Goal: Task Accomplishment & Management: Use online tool/utility

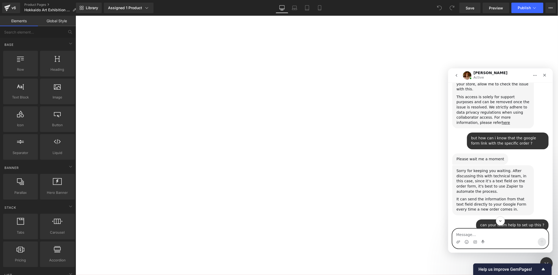
scroll to position [628, 0]
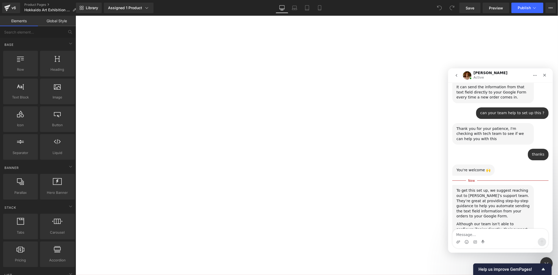
drag, startPoint x: 405, startPoint y: 171, endPoint x: 331, endPoint y: 152, distance: 75.6
click at [405, 171] on div at bounding box center [279, 129] width 558 height 259
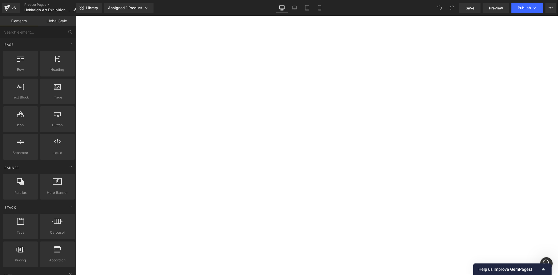
scroll to position [67, 0]
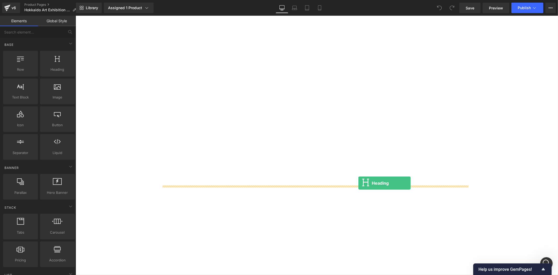
drag, startPoint x: 128, startPoint y: 89, endPoint x: 358, endPoint y: 183, distance: 248.2
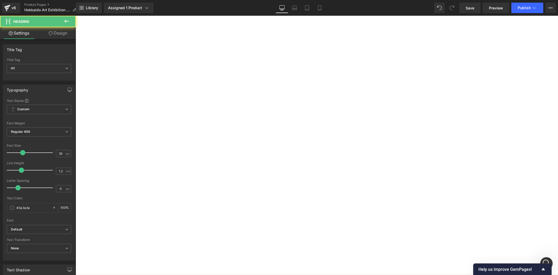
click at [75, 15] on h1 "Your heading text goes here" at bounding box center [75, 15] width 0 height 0
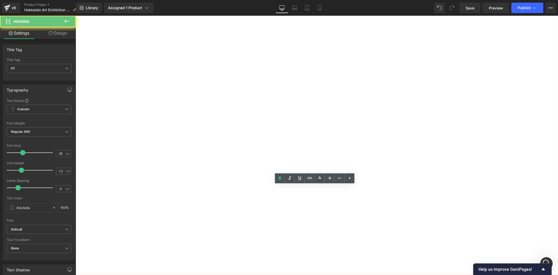
click at [75, 15] on h1 "Your heading text goes here" at bounding box center [75, 15] width 0 height 0
paste div
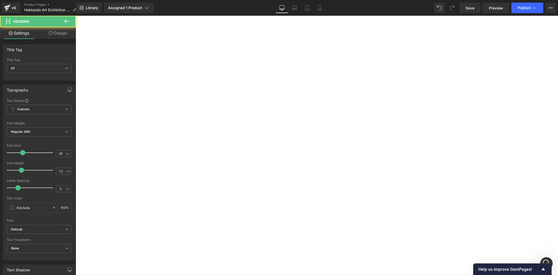
click at [75, 15] on h1 "**步驟：**選擇「展示方式」，填寫你的姓名與參賽組別，即可保留名額！" at bounding box center [75, 15] width 0 height 0
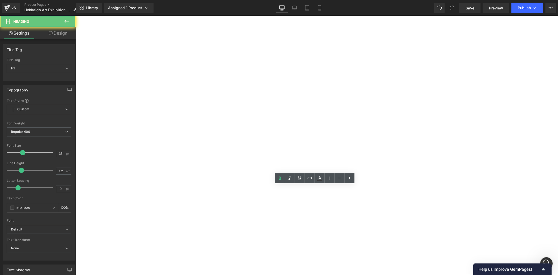
click at [75, 15] on h1 "**步驟：**選擇「展示方式」，填寫你的姓名與參賽組別，即可保留名額！" at bounding box center [75, 15] width 0 height 0
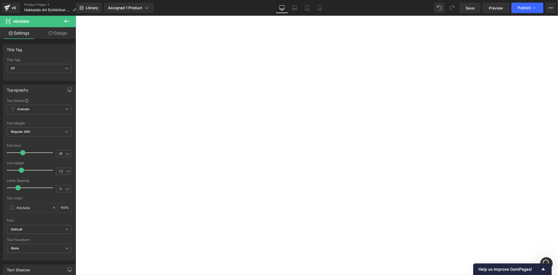
click at [75, 15] on div "Sale Off (P) Image [PERSON_NAME] Hokkaido Art Exhibition Fee 日本北海道參展申請付款 (P) Ti…" at bounding box center [75, 15] width 0 height 0
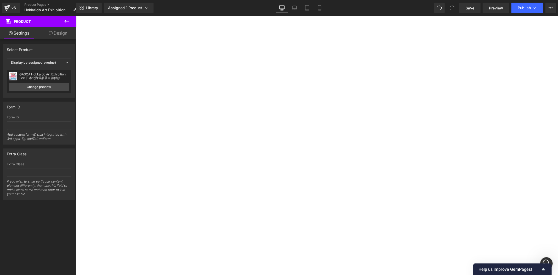
click at [64, 16] on button at bounding box center [67, 22] width 18 height 12
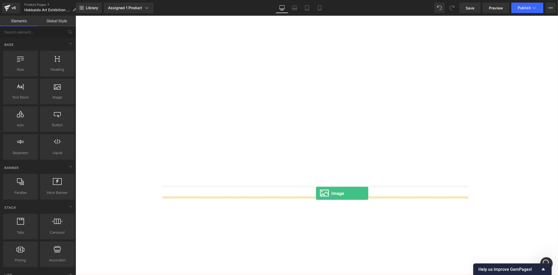
drag, startPoint x: 128, startPoint y: 111, endPoint x: 316, endPoint y: 193, distance: 204.7
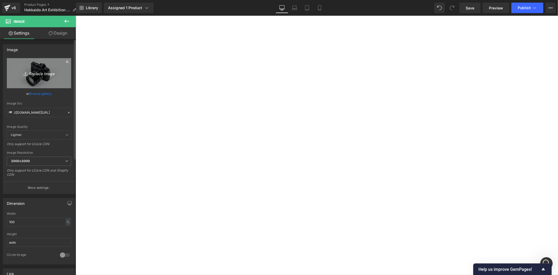
click at [33, 78] on link "Replace Image" at bounding box center [39, 73] width 64 height 30
click at [40, 73] on icon "Replace Image" at bounding box center [39, 73] width 42 height 7
type input "C:\fakepath\[PERSON_NAME] Bibai Info.png"
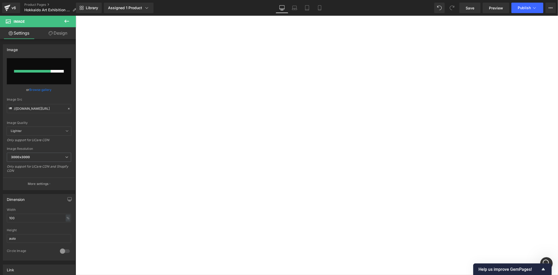
scroll to position [203, 0]
type input "[URL][DOMAIN_NAME][PERSON_NAME]"
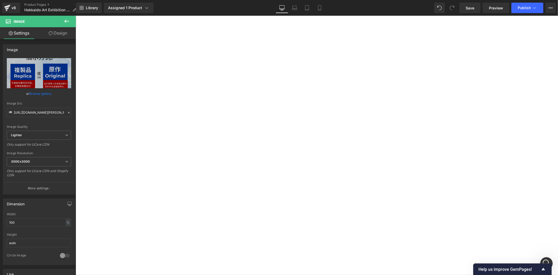
click at [75, 15] on img at bounding box center [75, 15] width 0 height 0
click at [38, 225] on input "100" at bounding box center [39, 222] width 64 height 9
click at [38, 224] on input "100" at bounding box center [39, 222] width 64 height 9
type input "60"
click at [75, 15] on div "Sale Off (P) Image [PERSON_NAME] Hokkaido Art Exhibition Fee 日本北海道參展申請付款 (P) Ti…" at bounding box center [75, 15] width 0 height 0
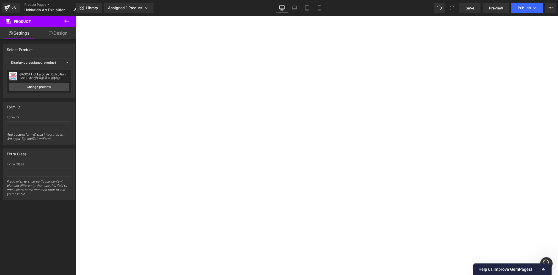
scroll to position [67, 0]
click at [67, 19] on icon at bounding box center [67, 21] width 6 height 6
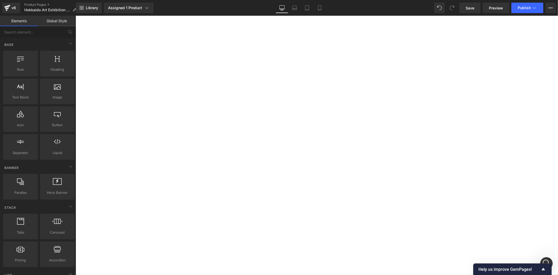
click at [103, 9] on div "Assigned 1 Product Product Preview [PERSON_NAME] Hokkaido Art Exhibition Fee 日本…" at bounding box center [128, 8] width 52 height 10
click at [75, 15] on label "展示方式:" at bounding box center [75, 15] width 0 height 0
click at [75, 15] on div "展示方式: 展示複製品 (無需附加費用) 展示原作 展示及退回原作" at bounding box center [75, 15] width 0 height 0
click at [75, 15] on span "展示原作" at bounding box center [75, 15] width 0 height 0
click at [75, 15] on span "展示及退回原作" at bounding box center [75, 15] width 0 height 0
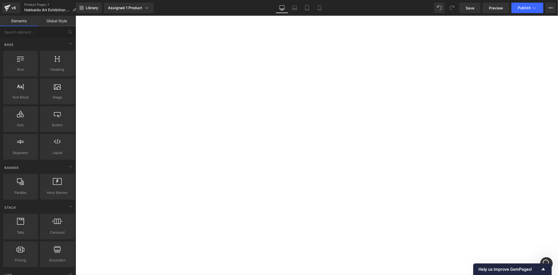
click at [75, 15] on span "展示複製品 (無需附加費用)" at bounding box center [75, 15] width 0 height 0
click at [75, 15] on span "展示原作" at bounding box center [75, 15] width 0 height 0
click at [75, 15] on span "展示及退回原作" at bounding box center [75, 15] width 0 height 0
click at [75, 15] on div "展示方式: 展示複製品 (無需附加費用) 展示原作 展示及退回原作" at bounding box center [75, 15] width 0 height 0
click at [75, 15] on span "展示原作" at bounding box center [75, 15] width 0 height 0
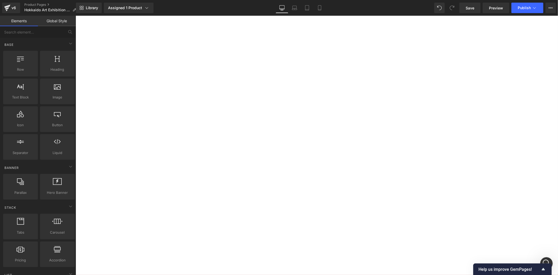
scroll to position [203, 0]
click at [75, 15] on div "Sale Off (P) Image [PERSON_NAME] Hokkaido Art Exhibition Fee 日本北海道參展申請付款 (P) Ti…" at bounding box center [75, 15] width 0 height 0
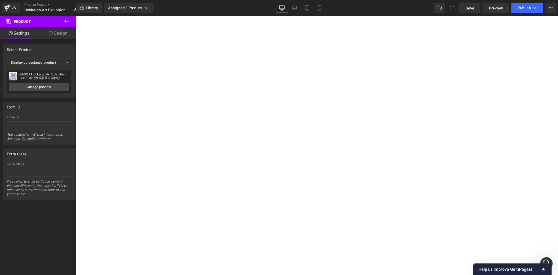
scroll to position [67, 0]
drag, startPoint x: 482, startPoint y: 123, endPoint x: 469, endPoint y: 123, distance: 13.1
click at [75, 15] on div "Sale Off (P) Image [PERSON_NAME] Hokkaido Art Exhibition Fee 日本北海道參展申請付款 (P) Ti…" at bounding box center [75, 15] width 0 height 0
drag, startPoint x: 357, startPoint y: 100, endPoint x: 366, endPoint y: 94, distance: 10.8
click at [75, 15] on span "展示及退回原作" at bounding box center [75, 15] width 0 height 0
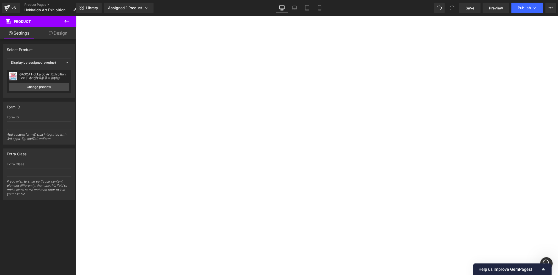
click at [75, 15] on span "展示複製品 (無需附加費用)" at bounding box center [75, 15] width 0 height 0
click at [75, 15] on span "展示原作" at bounding box center [75, 15] width 0 height 0
click at [75, 15] on span "展示及退回原作" at bounding box center [75, 15] width 0 height 0
click at [75, 15] on input "text" at bounding box center [75, 15] width 0 height 0
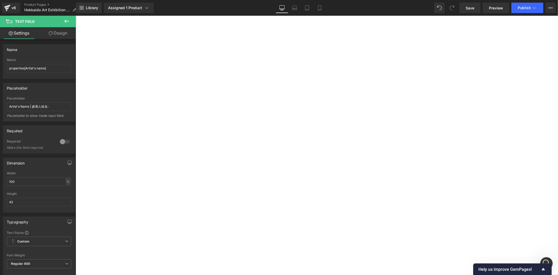
click at [75, 15] on button "Apply Now" at bounding box center [75, 15] width 0 height 0
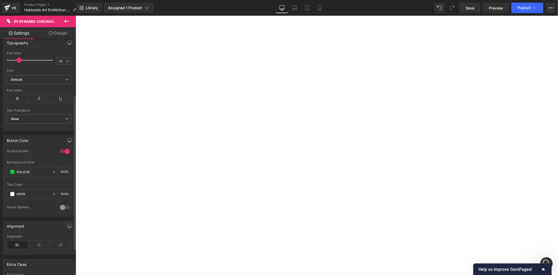
scroll to position [0, 0]
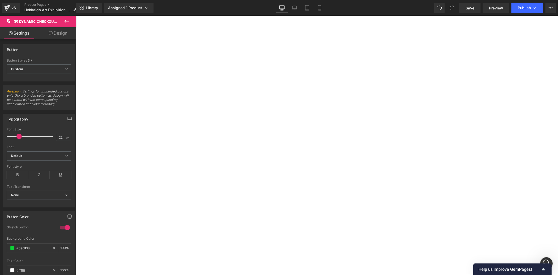
click at [75, 15] on span "(P) Dynamic Checkout Button" at bounding box center [75, 15] width 0 height 0
click at [61, 40] on div "Button Button Styles Custom Custom Setup Global Style Custom Setup Global Style…" at bounding box center [39, 60] width 78 height 41
click at [61, 36] on link "Design" at bounding box center [58, 33] width 38 height 12
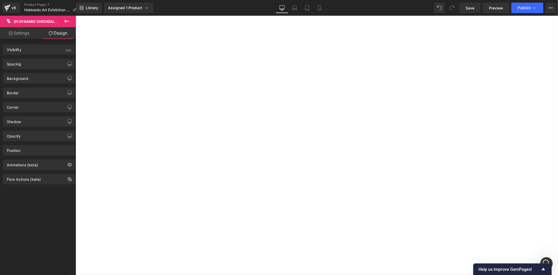
click at [22, 31] on link "Settings" at bounding box center [19, 33] width 38 height 12
type input "100"
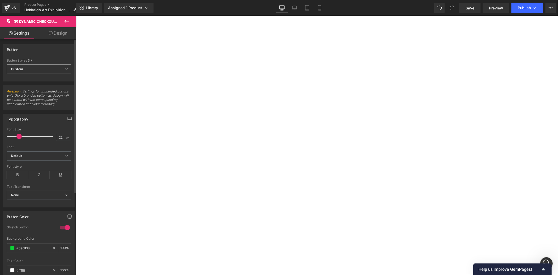
click at [35, 71] on span "Custom Setup Global Style" at bounding box center [39, 68] width 64 height 9
click at [35, 71] on span "Custom Setup Global Style" at bounding box center [38, 68] width 62 height 9
click at [75, 15] on span "(P) Dynamic Checkout Button" at bounding box center [75, 15] width 0 height 0
click at [75, 15] on button "Apply Now" at bounding box center [75, 15] width 0 height 0
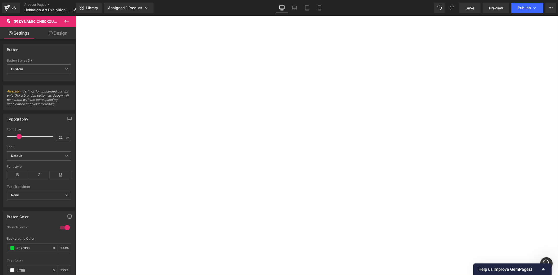
click at [75, 15] on button "Apply Now" at bounding box center [75, 15] width 0 height 0
click at [39, 105] on span "Attention : Settings for unbranded buttons only (For a branded button, its desi…" at bounding box center [38, 97] width 62 height 16
click at [42, 105] on span "Attention : Settings for unbranded buttons only (For a branded button, its desi…" at bounding box center [38, 97] width 62 height 16
click at [48, 105] on span "Attention : Settings for unbranded buttons only (For a branded button, its desi…" at bounding box center [38, 97] width 62 height 16
click at [43, 118] on div "Typography" at bounding box center [39, 119] width 72 height 10
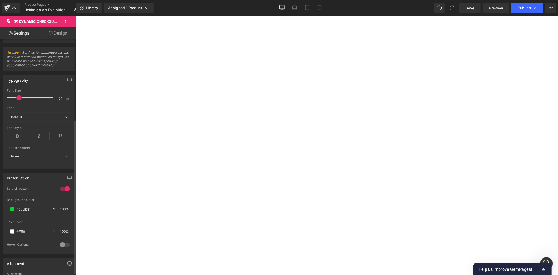
scroll to position [127, 0]
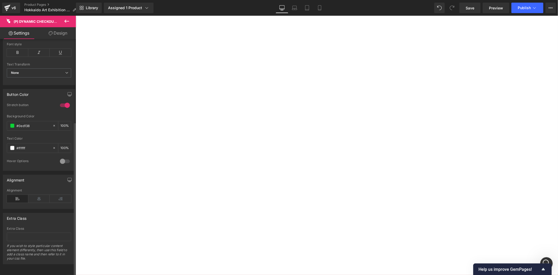
click at [61, 157] on div at bounding box center [65, 161] width 13 height 8
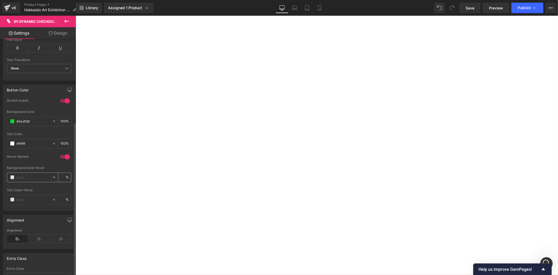
click at [28, 181] on div at bounding box center [29, 177] width 45 height 9
click at [14, 177] on span at bounding box center [12, 177] width 4 height 4
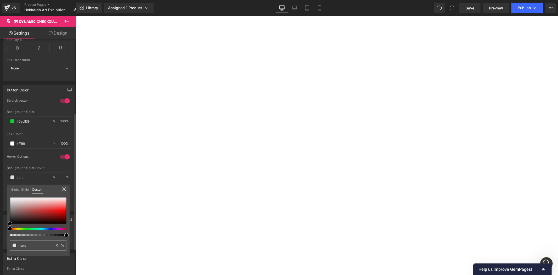
type input "#000000"
type input "100"
type input "#000000"
type input "100"
click at [38, 229] on div at bounding box center [36, 228] width 56 height 2
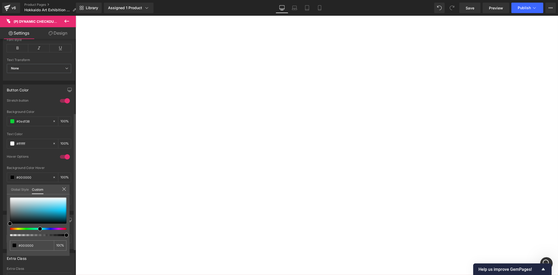
click at [38, 227] on span at bounding box center [40, 228] width 4 height 4
click at [33, 226] on div at bounding box center [38, 216] width 56 height 39
click at [35, 228] on div at bounding box center [36, 228] width 56 height 2
type input "#01f3cb"
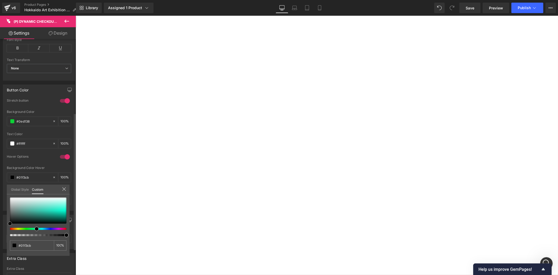
click at [66, 211] on div at bounding box center [38, 210] width 56 height 26
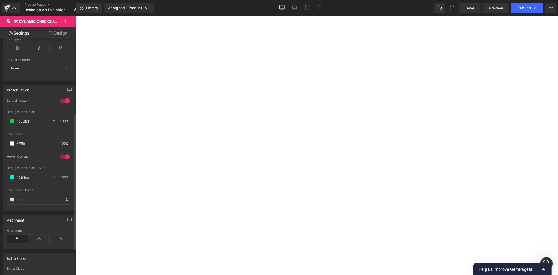
drag, startPoint x: 368, startPoint y: 166, endPoint x: 362, endPoint y: 169, distance: 6.1
click at [75, 15] on body "Skip to content Just added to your cart Qty: View cart ( ) Continue Shopping Su…" at bounding box center [75, 15] width 0 height 0
click at [75, 15] on button "Apply Now" at bounding box center [75, 15] width 0 height 0
click at [24, 179] on input "#01f3cb" at bounding box center [32, 177] width 33 height 6
click at [10, 179] on div "#01f3cb" at bounding box center [29, 177] width 45 height 9
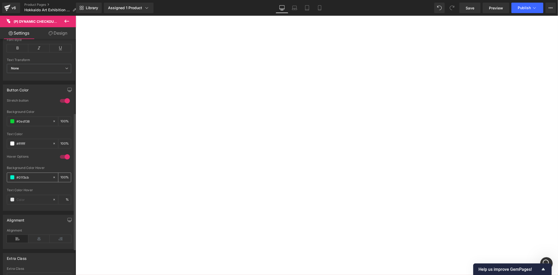
click at [13, 178] on span at bounding box center [12, 177] width 4 height 4
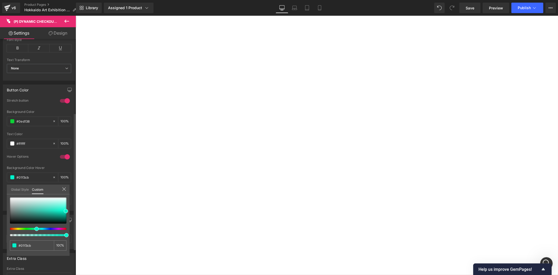
type input "#01ebf3"
type input "#01f396"
type input "#01f345"
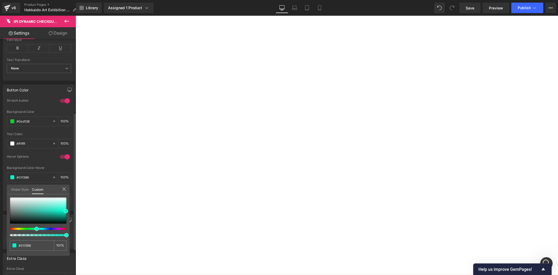
type input "#01f345"
drag, startPoint x: 37, startPoint y: 226, endPoint x: 29, endPoint y: 227, distance: 7.6
click at [29, 227] on span at bounding box center [31, 228] width 4 height 4
click at [66, 208] on div "#01f345 100 %" at bounding box center [38, 226] width 63 height 58
type input "#01ee34"
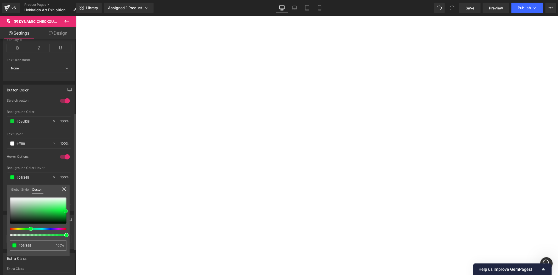
type input "#01ee34"
type input "#00cc2c"
type input "#00c129"
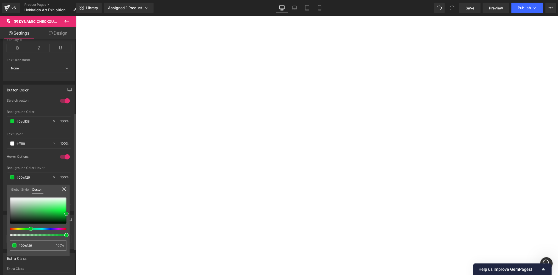
type input "#00bc28"
type input "#00ad25"
drag, startPoint x: 65, startPoint y: 210, endPoint x: 66, endPoint y: 213, distance: 3.7
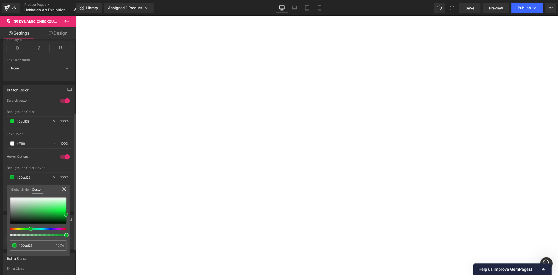
click at [66, 213] on span at bounding box center [66, 214] width 4 height 4
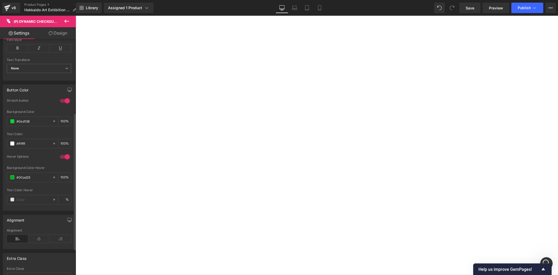
click at [75, 15] on body "Skip to content Just added to your cart Qty: View cart ( ) Continue Shopping Su…" at bounding box center [75, 15] width 0 height 0
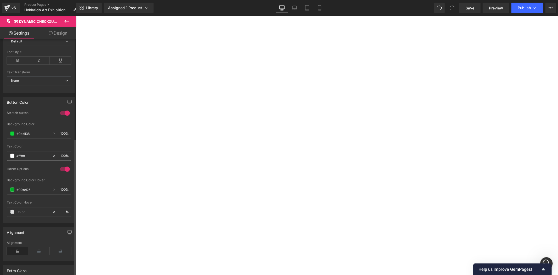
scroll to position [36, 0]
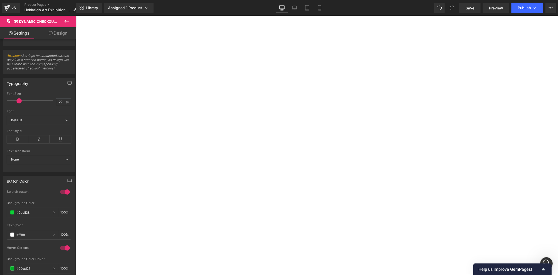
click at [69, 20] on icon at bounding box center [67, 21] width 6 height 6
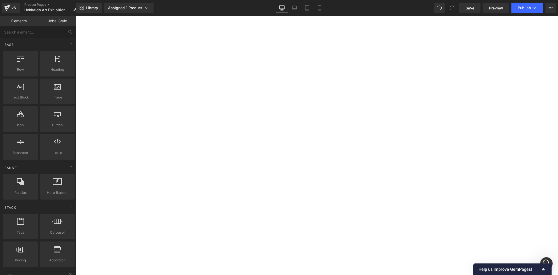
click at [75, 15] on button "Apply Now" at bounding box center [75, 15] width 0 height 0
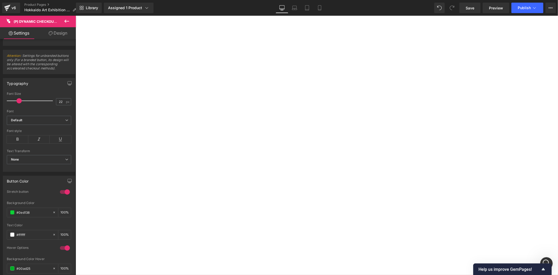
click at [66, 36] on link "Design" at bounding box center [58, 33] width 38 height 12
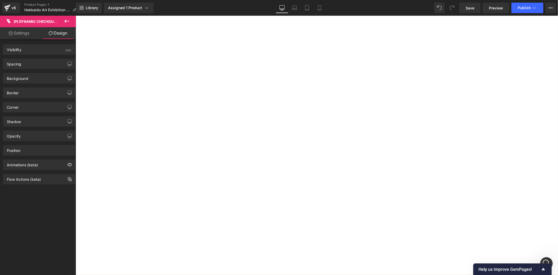
click at [75, 15] on div "Sale Off (P) Image [PERSON_NAME] Hokkaido Art Exhibition Fee 日本北海道參展申請付款 (P) Ti…" at bounding box center [75, 15] width 0 height 0
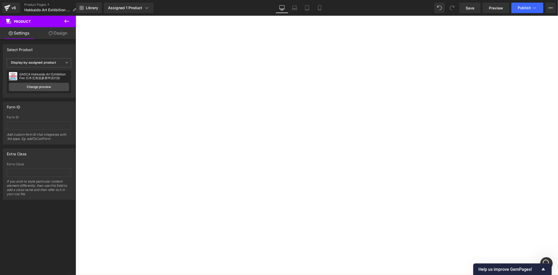
scroll to position [67, 0]
click at [75, 15] on button "Apply Now" at bounding box center [75, 15] width 0 height 0
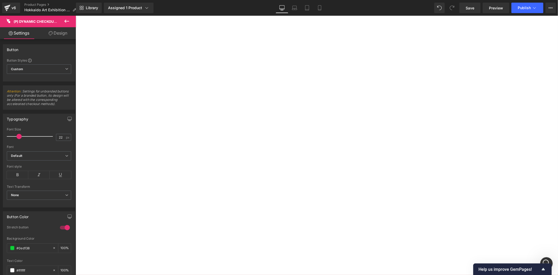
scroll to position [474, 0]
click at [75, 15] on img at bounding box center [75, 15] width 0 height 0
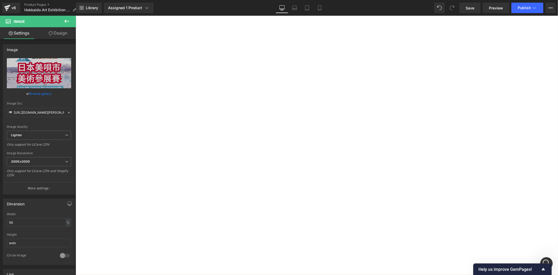
click at [75, 15] on span "按此查閲" at bounding box center [75, 15] width 0 height 0
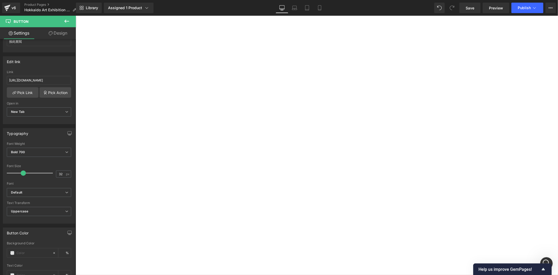
scroll to position [135, 0]
click at [69, 23] on icon at bounding box center [67, 21] width 6 height 6
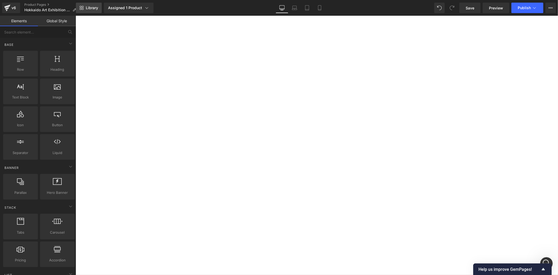
click at [94, 9] on span "Library" at bounding box center [92, 7] width 12 height 5
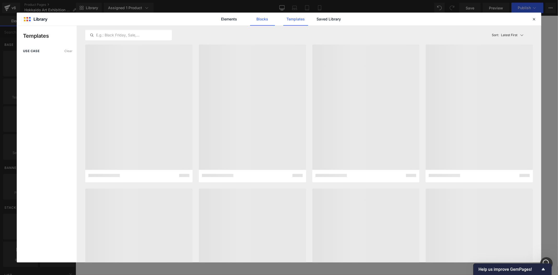
click at [260, 22] on link "Blocks" at bounding box center [262, 19] width 25 height 13
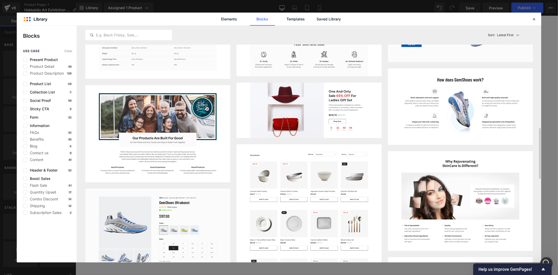
scroll to position [677, 0]
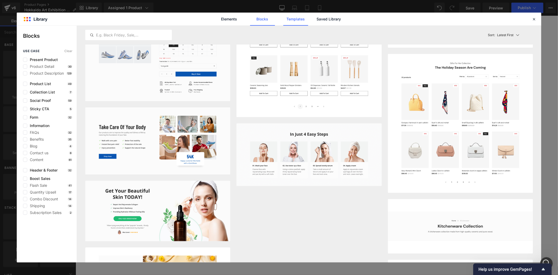
click at [288, 20] on link "Templates" at bounding box center [295, 19] width 25 height 13
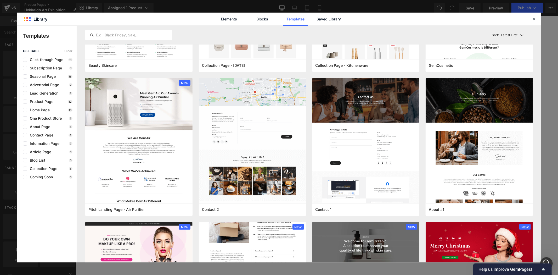
scroll to position [744, 0]
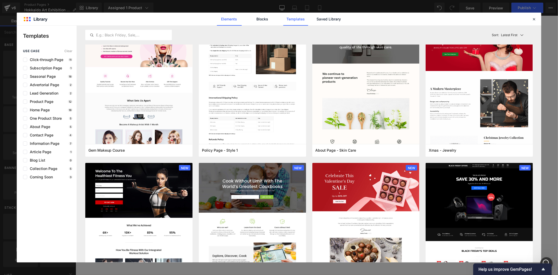
click at [230, 25] on link "Elements" at bounding box center [229, 19] width 25 height 13
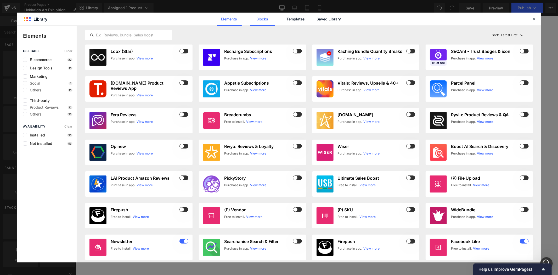
click at [252, 21] on link "Blocks" at bounding box center [262, 19] width 25 height 13
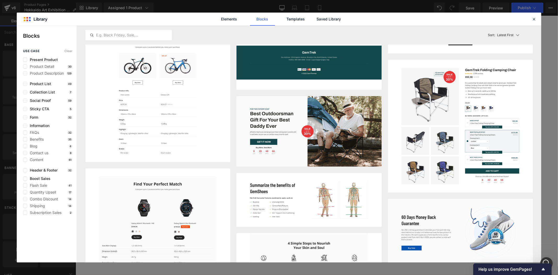
scroll to position [542, 0]
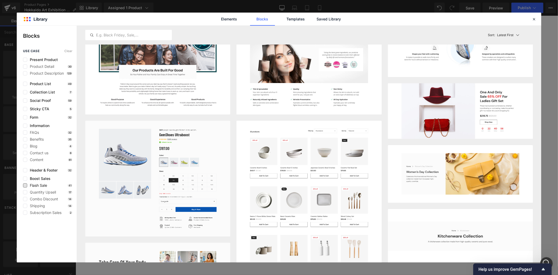
click at [44, 186] on span "Flash Sale" at bounding box center [37, 185] width 20 height 4
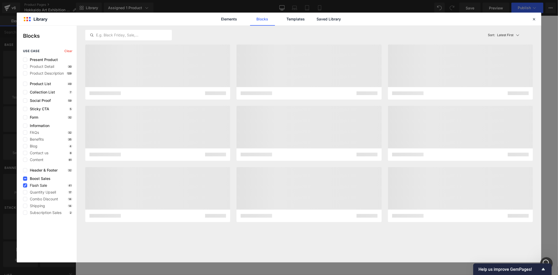
scroll to position [0, 0]
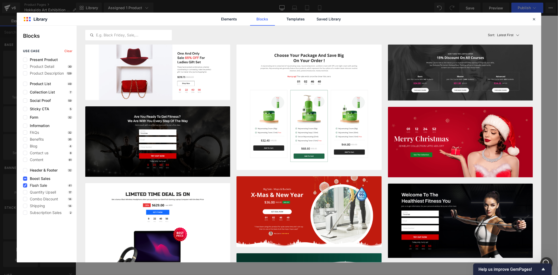
click at [43, 186] on span "Flash Sale" at bounding box center [37, 185] width 20 height 4
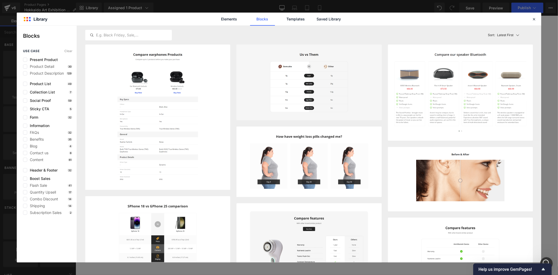
click at [54, 131] on div "FAQs 32" at bounding box center [47, 132] width 49 height 4
click at [40, 131] on div "FAQs 32" at bounding box center [47, 132] width 49 height 4
click at [35, 132] on span "FAQs" at bounding box center [33, 132] width 12 height 4
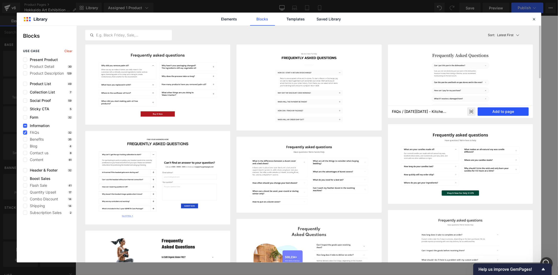
click at [491, 110] on button "Add to page" at bounding box center [502, 111] width 51 height 8
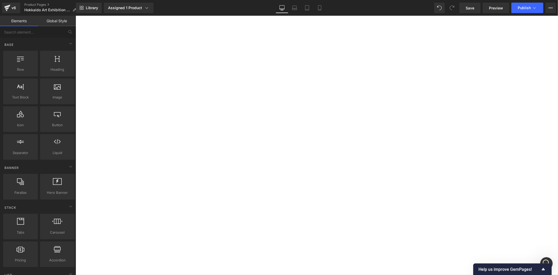
scroll to position [505, 0]
click at [75, 15] on icon at bounding box center [75, 15] width 0 height 0
click at [75, 15] on link at bounding box center [75, 15] width 0 height 0
click at [75, 15] on icon at bounding box center [75, 15] width 0 height 0
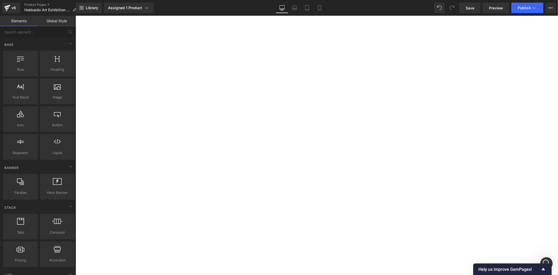
scroll to position [437, 0]
click at [75, 15] on span "按此查閲" at bounding box center [75, 15] width 0 height 0
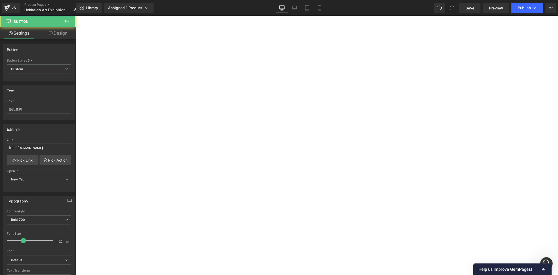
click at [75, 15] on span "Button" at bounding box center [75, 15] width 0 height 0
drag, startPoint x: 33, startPoint y: 112, endPoint x: -8, endPoint y: 102, distance: 42.4
click at [0, 102] on html "Button You are previewing how the will restyle your page. You can not edit Elem…" at bounding box center [279, 137] width 558 height 275
click at [75, 15] on span "Button" at bounding box center [75, 15] width 0 height 0
click at [30, 111] on input "按此查閲" at bounding box center [39, 109] width 64 height 9
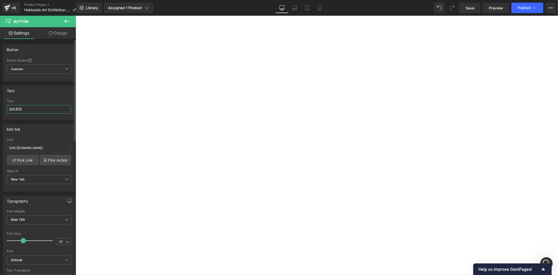
click at [20, 112] on input "按此查閲" at bounding box center [39, 109] width 64 height 9
paste input "下載參展指南"
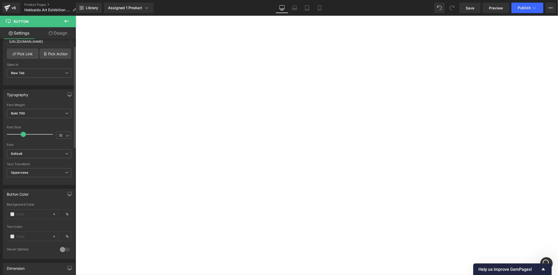
scroll to position [0, 0]
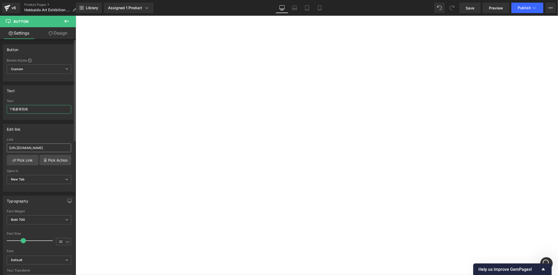
type input "下載參展指南"
click at [31, 143] on input "[URL][DOMAIN_NAME]" at bounding box center [39, 147] width 64 height 9
click at [75, 15] on img at bounding box center [75, 15] width 0 height 0
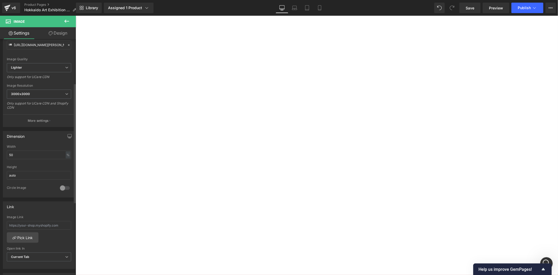
scroll to position [135, 0]
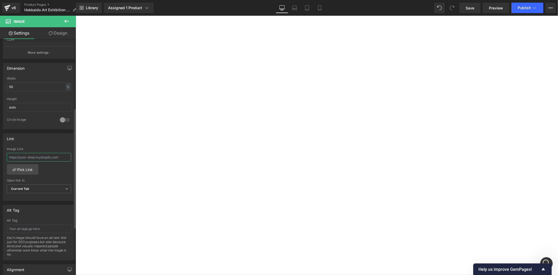
click at [40, 158] on input "text" at bounding box center [39, 157] width 64 height 9
type input "[URL][DOMAIN_NAME]"
click at [56, 168] on div "[URL][DOMAIN_NAME] Image Link [URL][DOMAIN_NAME] Pick Link Current Tab New Tab …" at bounding box center [39, 174] width 72 height 54
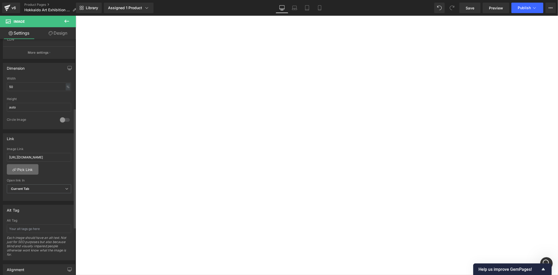
click at [28, 170] on link "Pick Link" at bounding box center [23, 169] width 32 height 10
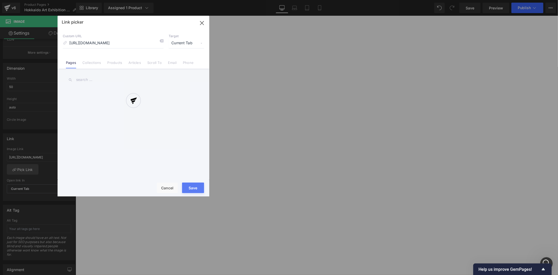
click at [202, 20] on div at bounding box center [134, 106] width 152 height 180
click at [203, 24] on icon "button" at bounding box center [202, 23] width 8 height 8
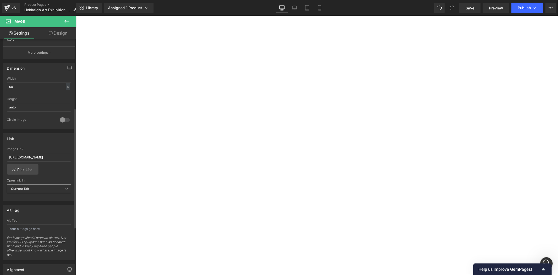
click at [45, 184] on span "Current Tab" at bounding box center [39, 188] width 64 height 9
click at [39, 203] on li "New Tab" at bounding box center [38, 206] width 62 height 8
click at [75, 15] on span "下載參展指南" at bounding box center [75, 15] width 0 height 0
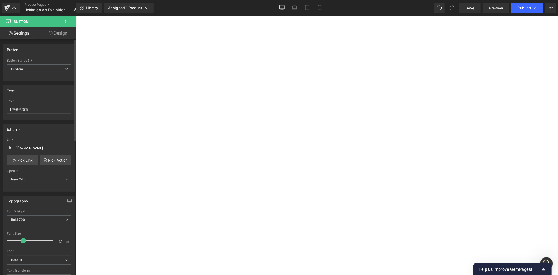
drag, startPoint x: 45, startPoint y: 88, endPoint x: 22, endPoint y: 79, distance: 24.3
click at [45, 88] on div "Text" at bounding box center [39, 91] width 72 height 10
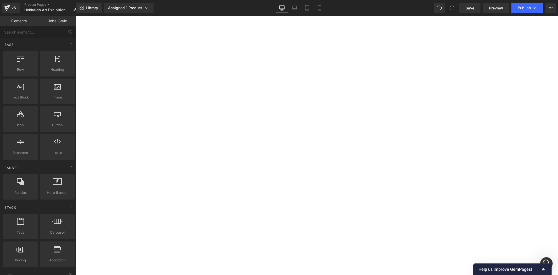
click at [75, 15] on div "Sale Off (P) Image [PERSON_NAME] Hokkaido Art Exhibition Fee 日本北海道參展申請付款 (P) Ti…" at bounding box center [75, 15] width 0 height 0
click at [75, 15] on span "下載參展指南" at bounding box center [75, 15] width 0 height 0
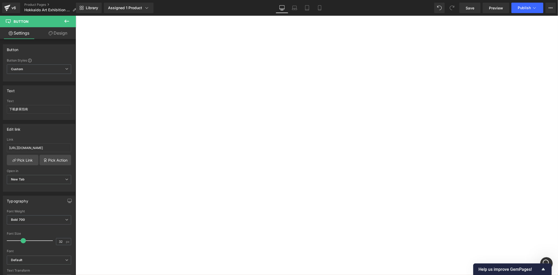
click at [57, 37] on link "Design" at bounding box center [58, 33] width 38 height 12
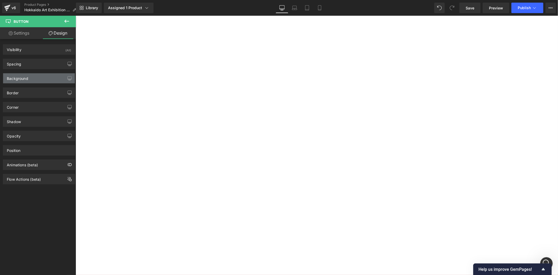
click at [33, 77] on div "Background" at bounding box center [39, 78] width 72 height 10
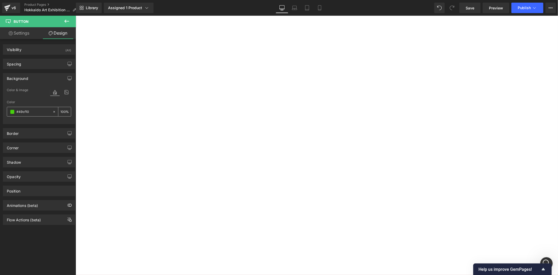
click at [11, 112] on span at bounding box center [12, 112] width 4 height 4
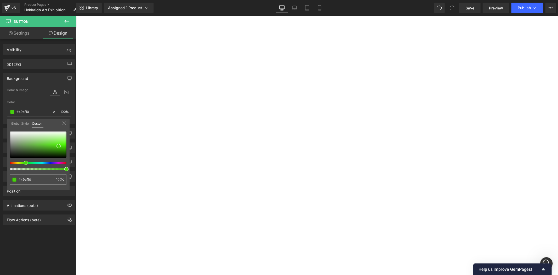
scroll to position [619, 0]
type input "#c1d3b9"
type input "#cddbc7"
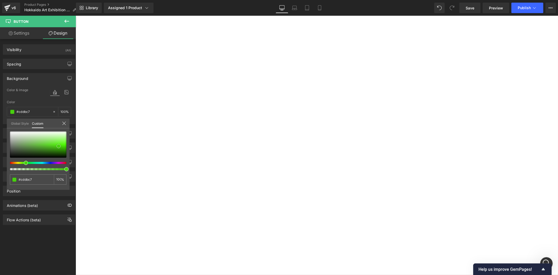
type input "#e9ede7"
type input "#ffffff"
drag, startPoint x: 21, startPoint y: 135, endPoint x: 7, endPoint y: 121, distance: 20.0
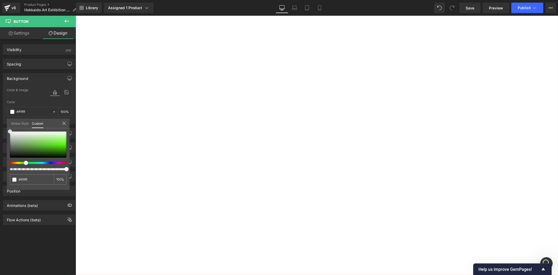
click at [4, 124] on div "Background Color & Image color rgba(255, 255, 255, 1) Color #ffffff 100 % Image…" at bounding box center [39, 96] width 78 height 55
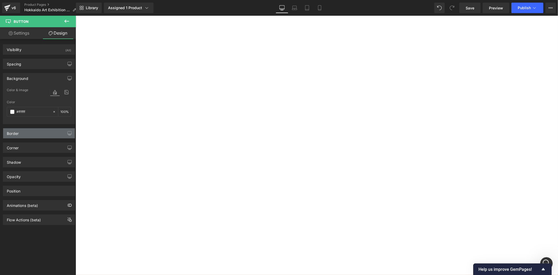
click at [19, 134] on div "Border" at bounding box center [13, 131] width 12 height 7
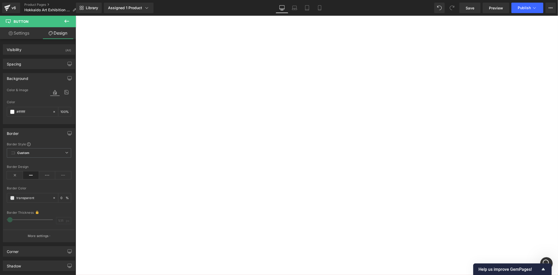
click at [29, 176] on icon at bounding box center [31, 175] width 16 height 8
click at [13, 197] on span at bounding box center [12, 198] width 4 height 4
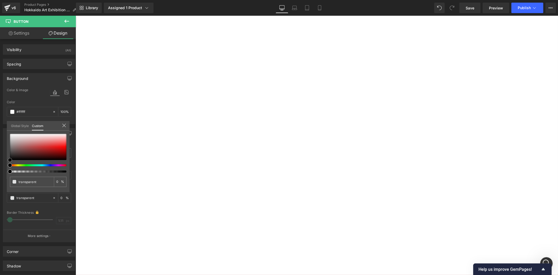
type input "#020202"
type input "100"
type input "#020202"
type input "100"
type input "#080606"
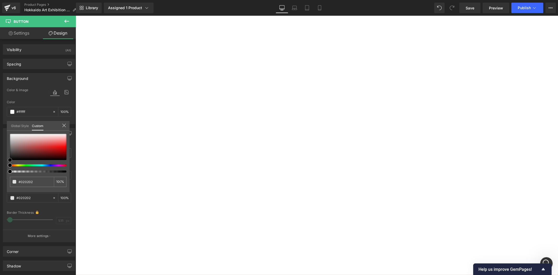
type input "#080606"
type input "#0a0909"
type input "#0a0a0a"
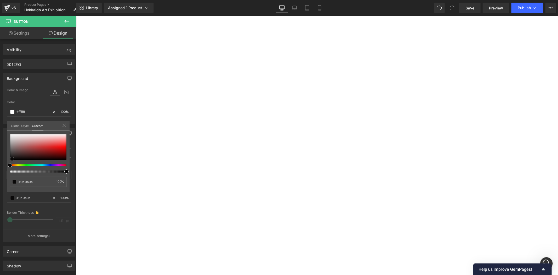
type input "#070707"
type input "#020202"
type input "#000000"
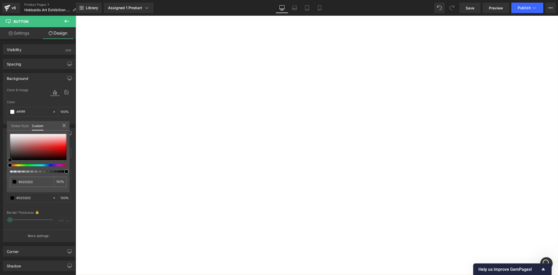
type input "#000000"
drag, startPoint x: 9, startPoint y: 158, endPoint x: 7, endPoint y: 159, distance: 3.1
click at [7, 159] on div "#000000 100 %" at bounding box center [38, 163] width 63 height 58
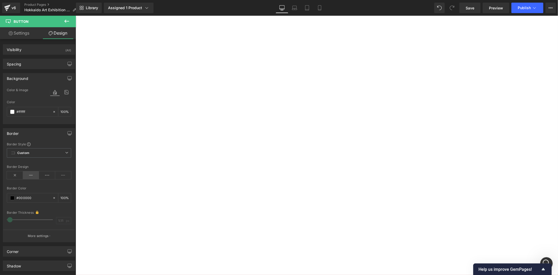
click at [34, 177] on icon at bounding box center [31, 175] width 16 height 8
click at [57, 154] on span "Custom Setup Global Style" at bounding box center [39, 152] width 64 height 9
drag, startPoint x: 9, startPoint y: 221, endPoint x: 13, endPoint y: 221, distance: 4.5
click at [13, 221] on div "Border Thickness 1.11 px" at bounding box center [39, 219] width 64 height 18
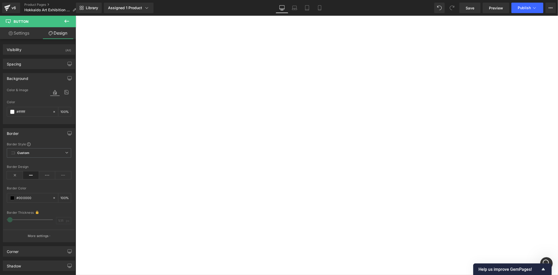
drag, startPoint x: 7, startPoint y: 220, endPoint x: 16, endPoint y: 219, distance: 9.4
click at [16, 219] on div "Border Thickness 1.11 px" at bounding box center [39, 219] width 64 height 18
click at [34, 71] on div "Background Color & Image color rgba(255, 255, 255, 1) Color #ffffff 100 % Image…" at bounding box center [39, 96] width 78 height 55
click at [37, 67] on div "Spacing" at bounding box center [39, 64] width 72 height 10
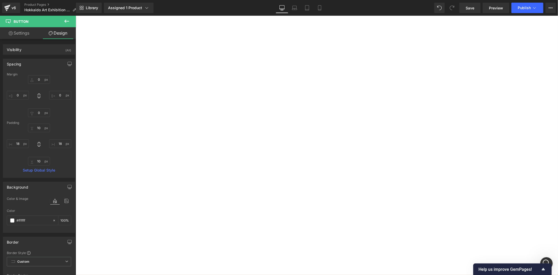
click at [38, 66] on div "Spacing" at bounding box center [39, 64] width 72 height 10
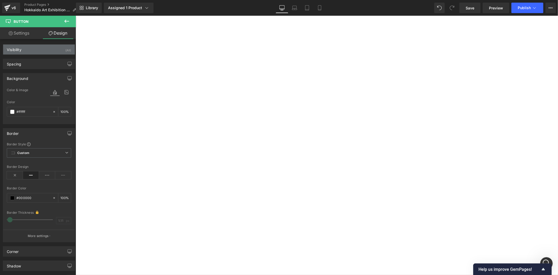
click at [41, 50] on div "Visibility (All)" at bounding box center [39, 49] width 72 height 10
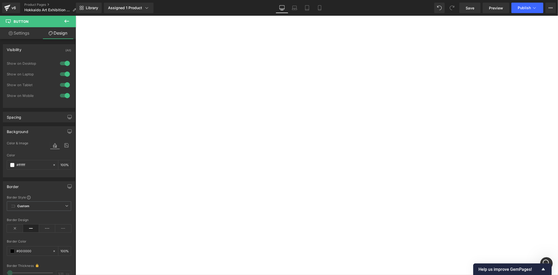
click at [41, 49] on div "Visibility (All)" at bounding box center [39, 49] width 72 height 10
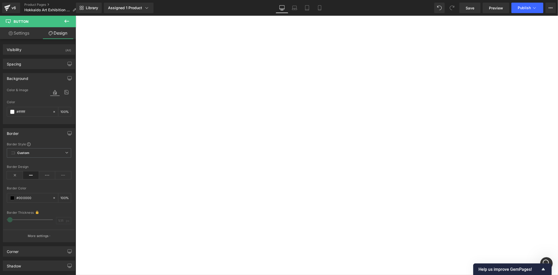
click at [26, 30] on link "Settings" at bounding box center [19, 33] width 38 height 12
type input "#ffffff"
type input "100"
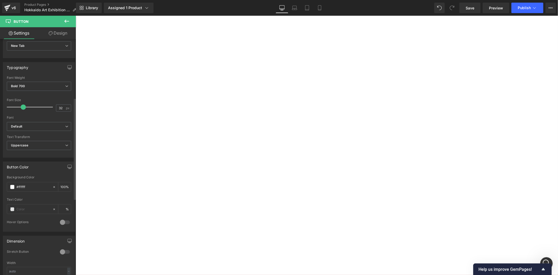
scroll to position [135, 0]
click at [13, 207] on span at bounding box center [12, 207] width 4 height 4
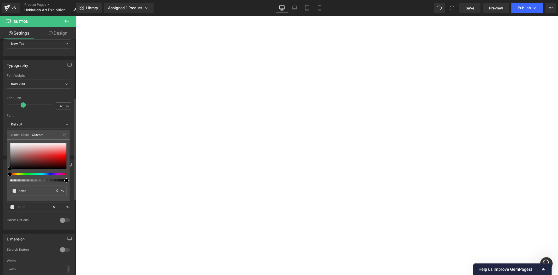
type input "#1c1c1c"
type input "100"
type input "#1c1c1c"
type input "100"
type input "#212121"
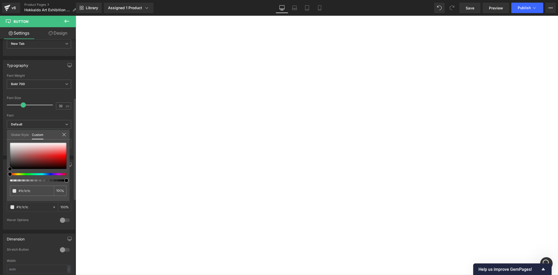
type input "#212121"
type input "#242323"
type input "#1e1e1e"
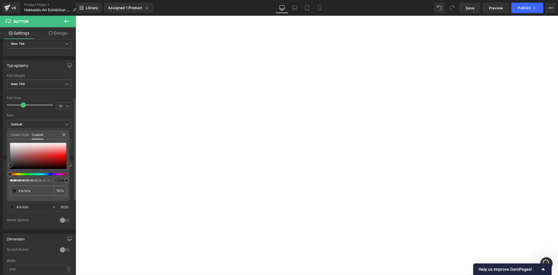
type input "#000000"
drag, startPoint x: 10, startPoint y: 166, endPoint x: 9, endPoint y: 173, distance: 7.1
click at [10, 173] on div at bounding box center [38, 162] width 56 height 39
click at [74, 140] on b at bounding box center [74, 149] width 3 height 101
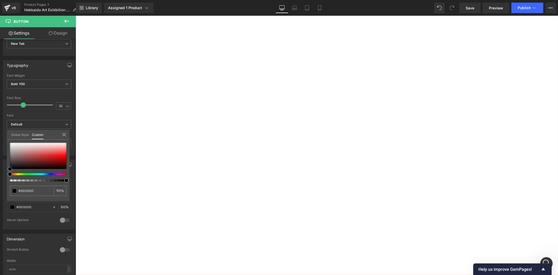
click at [75, 15] on body "Skip to content Just added to your cart Qty: View cart ( ) Continue Shopping Su…" at bounding box center [75, 15] width 0 height 0
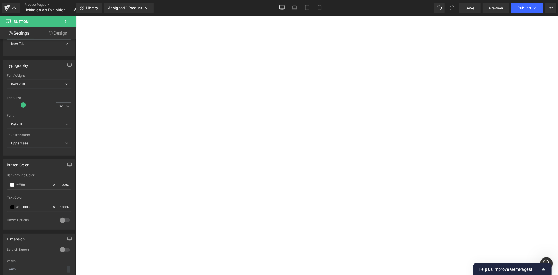
click at [75, 15] on link at bounding box center [75, 15] width 0 height 0
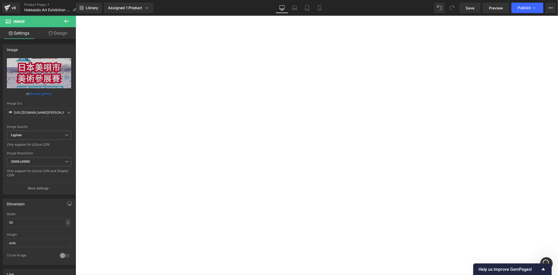
click at [75, 15] on span "下載參展指南" at bounding box center [75, 15] width 0 height 0
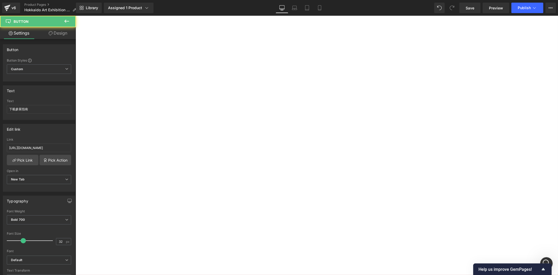
click at [75, 15] on span "Button" at bounding box center [75, 15] width 0 height 0
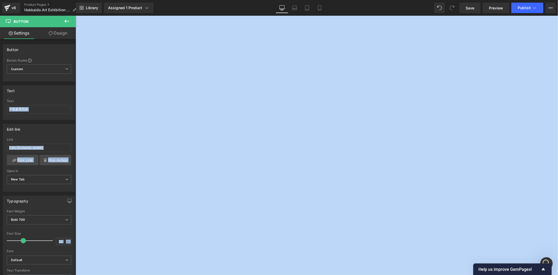
drag, startPoint x: 53, startPoint y: 114, endPoint x: -12, endPoint y: 106, distance: 65.1
click at [0, 106] on html "Button You are previewing how the will restyle your page. You can not edit Elem…" at bounding box center [279, 137] width 558 height 275
click at [45, 111] on input "下載參展指南" at bounding box center [39, 109] width 64 height 9
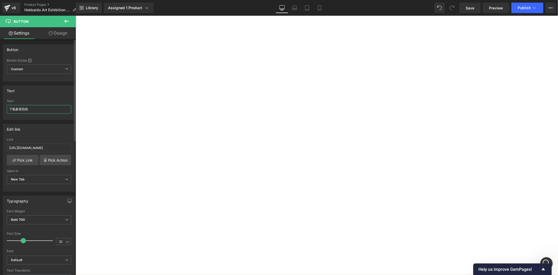
drag, startPoint x: 37, startPoint y: 111, endPoint x: 13, endPoint y: 101, distance: 25.5
click at [0, 105] on html "Button You are previewing how the will restyle your page. You can not edit Elem…" at bounding box center [279, 137] width 558 height 275
click at [75, 15] on link at bounding box center [75, 15] width 0 height 0
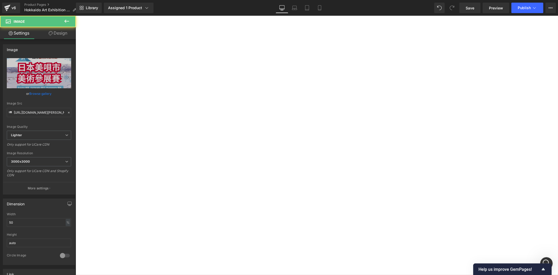
scroll to position [369, 0]
drag, startPoint x: 504, startPoint y: 139, endPoint x: 481, endPoint y: 138, distance: 23.0
click at [75, 15] on div "Sale Off (P) Image [PERSON_NAME] Hokkaido Art Exhibition Fee 日本北海道參展申請付款 (P) Ti…" at bounding box center [75, 15] width 0 height 0
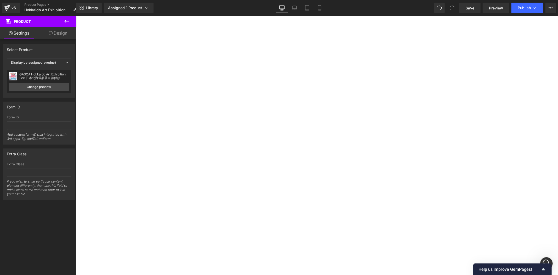
click at [70, 25] on button at bounding box center [67, 22] width 18 height 12
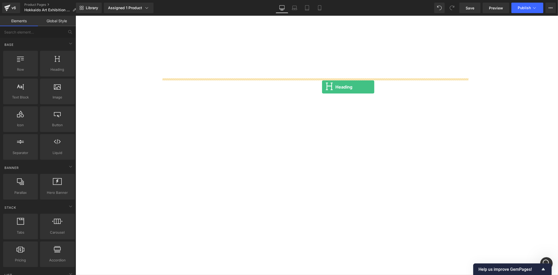
drag, startPoint x: 149, startPoint y: 92, endPoint x: 322, endPoint y: 82, distance: 172.6
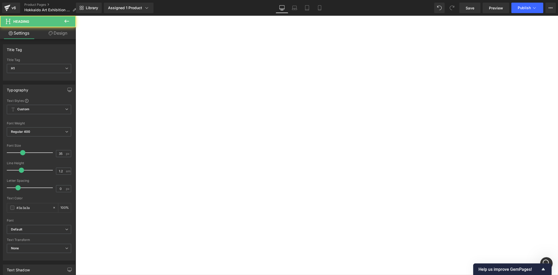
click at [75, 15] on h1 "Your heading text goes here" at bounding box center [75, 15] width 0 height 0
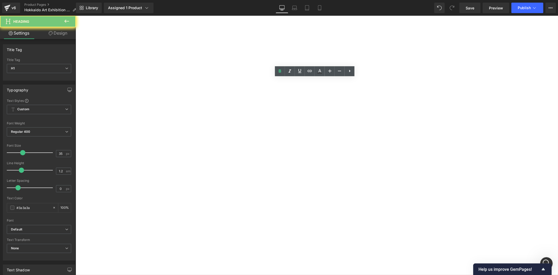
click at [75, 15] on h1 "Your heading text goes here" at bounding box center [75, 15] width 0 height 0
paste div
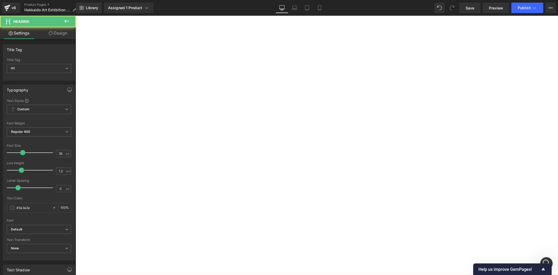
drag, startPoint x: 302, startPoint y: 84, endPoint x: 278, endPoint y: 82, distance: 24.4
click at [75, 15] on h1 "下載參展指南" at bounding box center [75, 15] width 0 height 0
click at [75, 15] on h1 "參展指南" at bounding box center [75, 15] width 0 height 0
click at [75, 15] on link at bounding box center [75, 15] width 0 height 0
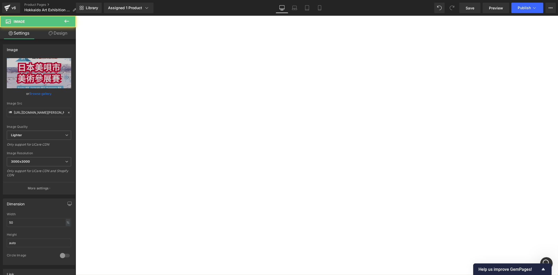
click at [75, 15] on div "Sale Off (P) Image [PERSON_NAME] Hokkaido Art Exhibition Fee 日本北海道參展申請付款 (P) Ti…" at bounding box center [75, 15] width 0 height 0
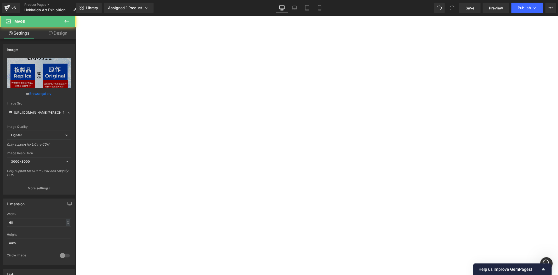
scroll to position [234, 0]
click at [68, 26] on button at bounding box center [67, 22] width 18 height 12
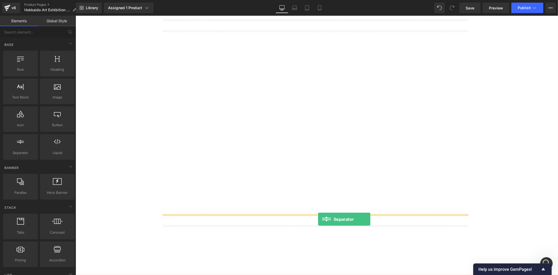
drag, startPoint x: 142, startPoint y: 171, endPoint x: 318, endPoint y: 218, distance: 182.1
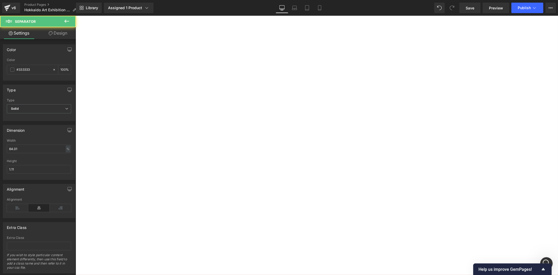
click at [75, 15] on div at bounding box center [75, 15] width 0 height 0
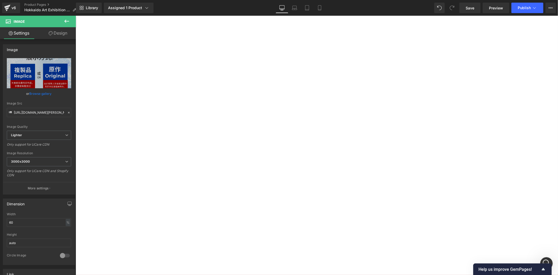
drag, startPoint x: 396, startPoint y: 222, endPoint x: 389, endPoint y: 223, distance: 7.1
click at [75, 15] on h1 "參展指南 :" at bounding box center [75, 15] width 0 height 0
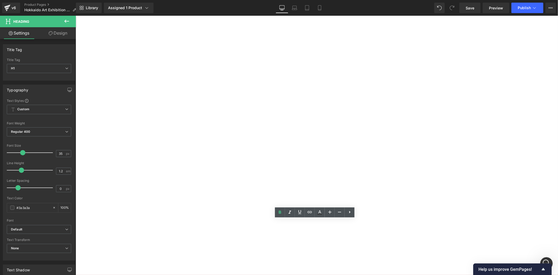
click at [75, 15] on div "Heading Image Separator 參展指南 : Heading Image" at bounding box center [75, 15] width 0 height 0
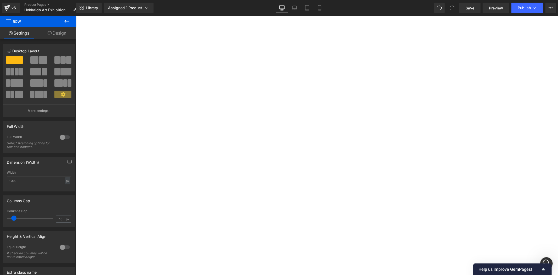
click at [75, 15] on link at bounding box center [75, 15] width 0 height 0
click at [75, 15] on div "參展指南 : Heading" at bounding box center [75, 15] width 0 height 0
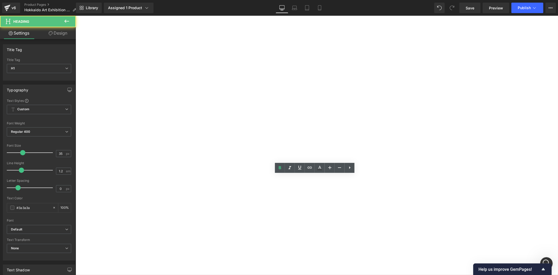
click at [75, 15] on h1 "參展指南 :" at bounding box center [75, 15] width 0 height 0
click at [75, 15] on div "Sale Off (P) Image [PERSON_NAME] Hokkaido Art Exhibition Fee 日本北海道參展申請付款 (P) Ti…" at bounding box center [75, 15] width 0 height 0
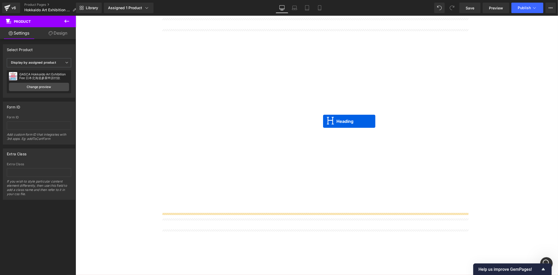
scroll to position [221, 0]
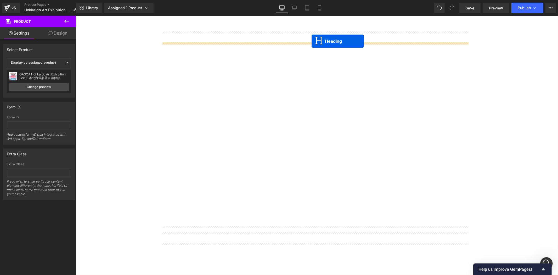
drag, startPoint x: 302, startPoint y: 180, endPoint x: 311, endPoint y: 41, distance: 139.9
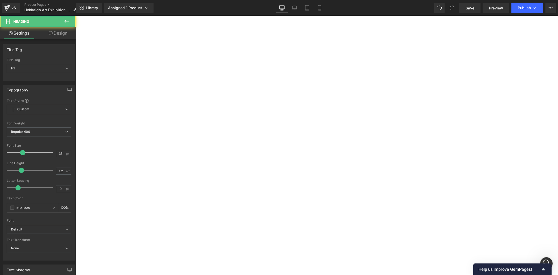
click at [75, 15] on h1 "參展指南 :" at bounding box center [75, 15] width 0 height 0
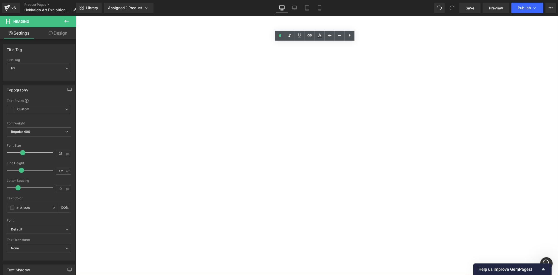
drag, startPoint x: 313, startPoint y: 50, endPoint x: 319, endPoint y: 50, distance: 6.3
click at [75, 15] on h1 "參展指南 :" at bounding box center [75, 15] width 0 height 0
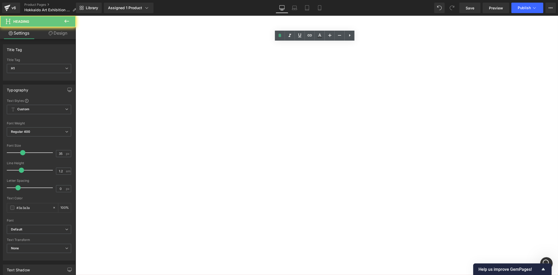
click at [75, 15] on h1 "參展指南 :" at bounding box center [75, 15] width 0 height 0
paste div
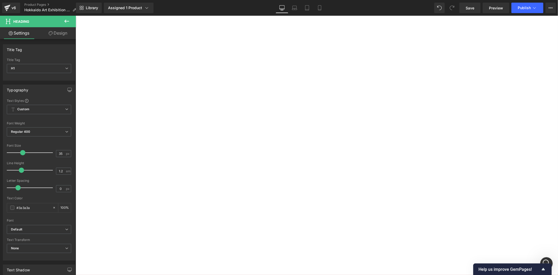
click at [75, 15] on div "Sale Off (P) Image [PERSON_NAME] Hokkaido Art Exhibition Fee 日本北海道參展申請付款 (P) Ti…" at bounding box center [75, 15] width 0 height 0
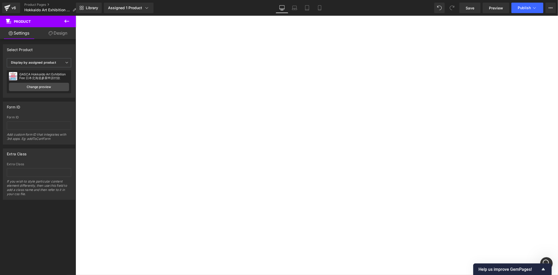
drag, startPoint x: 65, startPoint y: 21, endPoint x: 64, endPoint y: 87, distance: 65.9
click at [65, 21] on icon at bounding box center [66, 21] width 5 height 3
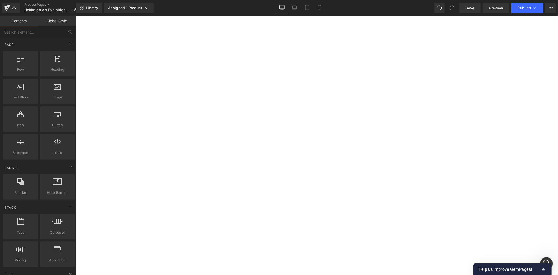
click at [75, 15] on icon at bounding box center [75, 15] width 0 height 0
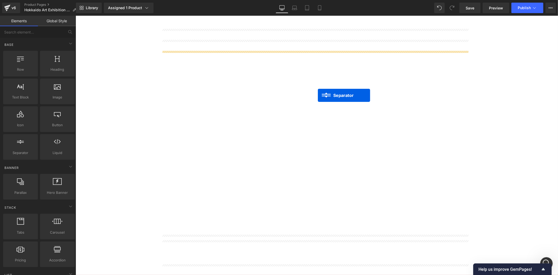
scroll to position [156, 0]
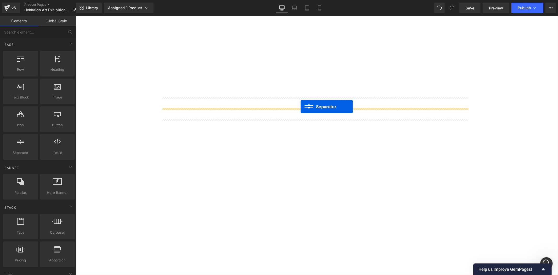
drag, startPoint x: 306, startPoint y: 106, endPoint x: 300, endPoint y: 106, distance: 5.8
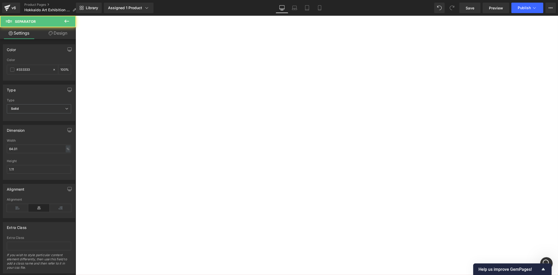
click at [75, 15] on div "Sale Off (P) Image [PERSON_NAME] Hokkaido Art Exhibition Fee 日本北海道參展申請付款 (P) Ti…" at bounding box center [75, 15] width 0 height 0
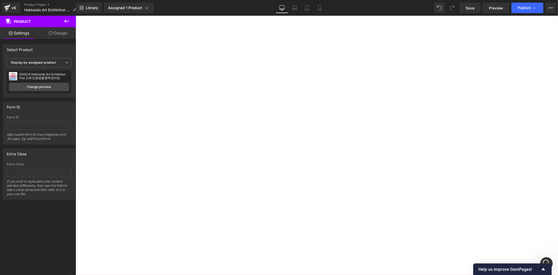
scroll to position [224, 0]
click at [75, 15] on span "Heading" at bounding box center [75, 15] width 0 height 0
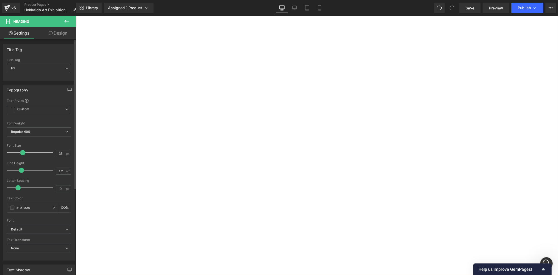
click at [57, 66] on span "H1" at bounding box center [39, 68] width 64 height 9
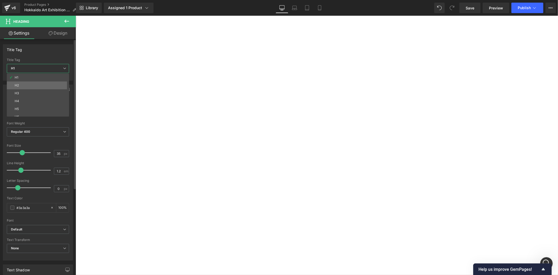
click at [51, 87] on li "H2" at bounding box center [39, 85] width 65 height 8
type input "20"
type input "2"
type input "100"
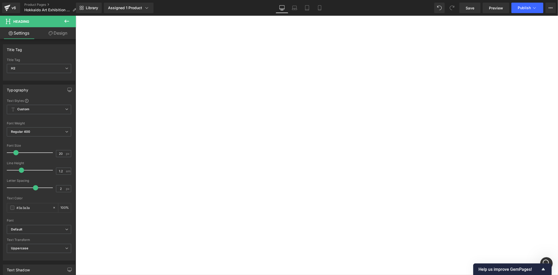
click at [75, 15] on span "Heading" at bounding box center [75, 15] width 0 height 0
click at [61, 152] on input "20" at bounding box center [60, 153] width 9 height 7
type input "26"
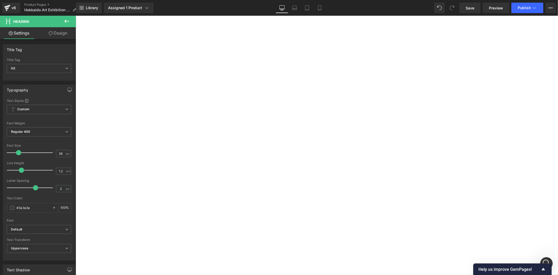
click at [75, 15] on div "Sale Off (P) Image [PERSON_NAME] Hokkaido Art Exhibition Fee 日本北海道參展申請付款 (P) Ti…" at bounding box center [75, 15] width 0 height 0
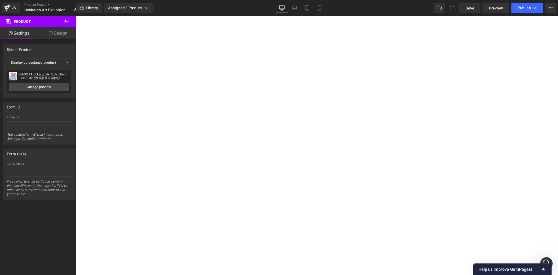
click at [75, 15] on span "Heading" at bounding box center [75, 15] width 0 height 0
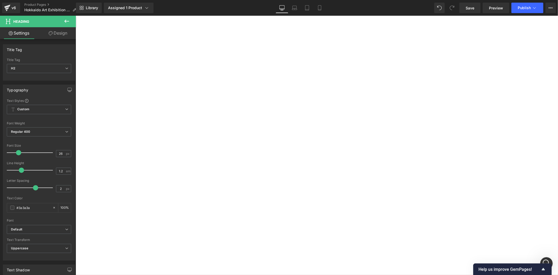
drag, startPoint x: 55, startPoint y: 38, endPoint x: 66, endPoint y: 44, distance: 12.8
click at [55, 38] on link "Design" at bounding box center [58, 33] width 38 height 12
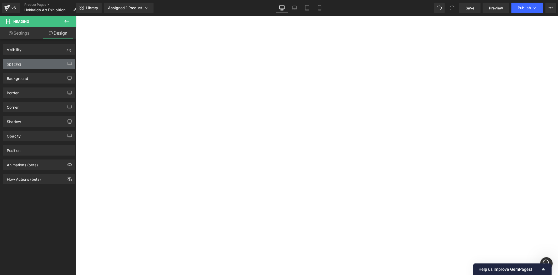
click at [45, 62] on div "Spacing" at bounding box center [39, 64] width 72 height 10
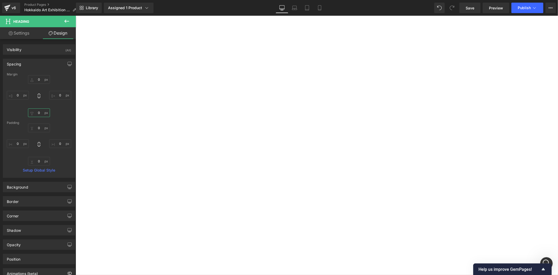
click at [38, 109] on input "0" at bounding box center [39, 112] width 22 height 9
type input "20"
click at [75, 15] on div "Sale Off (P) Image [PERSON_NAME] Hokkaido Art Exhibition Fee 日本北海道參展申請付款 (P) Ti…" at bounding box center [75, 15] width 0 height 0
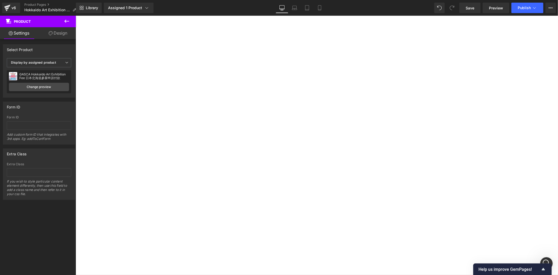
click at [75, 15] on span "Heading" at bounding box center [75, 15] width 0 height 0
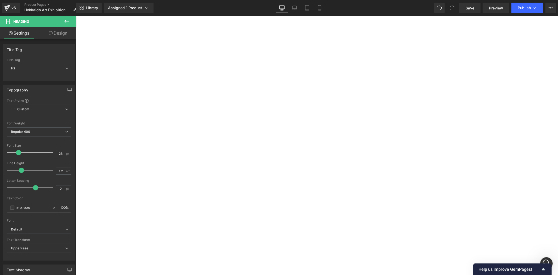
click at [75, 15] on span "Heading" at bounding box center [75, 15] width 0 height 0
click at [75, 15] on div at bounding box center [75, 15] width 0 height 0
click at [75, 15] on h2 "展示方式:" at bounding box center [75, 15] width 0 height 0
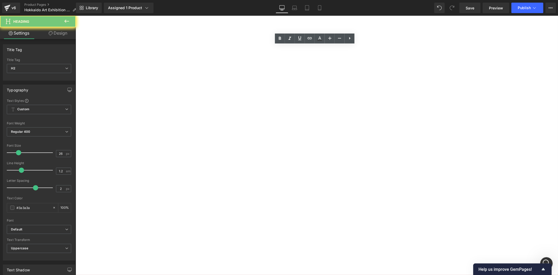
click at [75, 15] on h2 "展示方式:" at bounding box center [75, 15] width 0 height 0
click at [280, 35] on link at bounding box center [280, 38] width 10 height 10
click at [75, 15] on div "Sale Off (P) Image [PERSON_NAME] Hokkaido Art Exhibition Fee 日本北海道參展申請付款 (P) Ti…" at bounding box center [75, 15] width 0 height 0
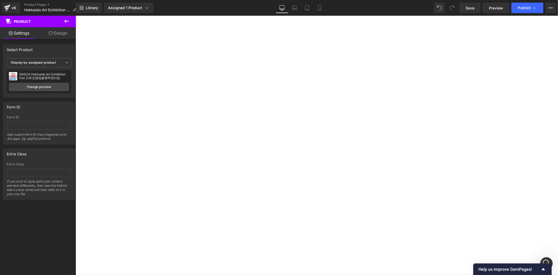
scroll to position [359, 0]
click at [75, 15] on img at bounding box center [75, 15] width 0 height 0
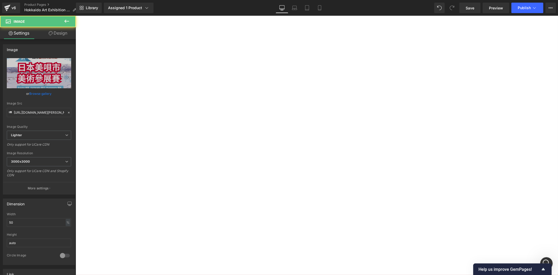
click at [75, 15] on h1 "參展指南 :" at bounding box center [75, 15] width 0 height 0
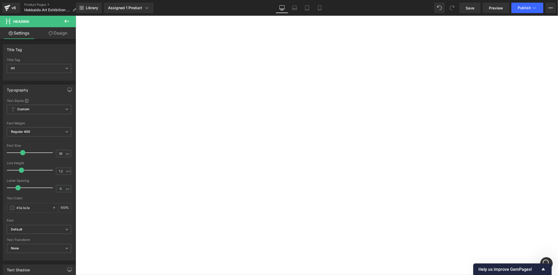
scroll to position [20, 0]
click at [534, 5] on button "Publish" at bounding box center [527, 8] width 32 height 10
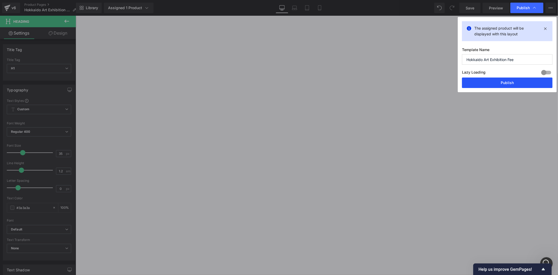
click at [510, 84] on button "Publish" at bounding box center [507, 82] width 90 height 10
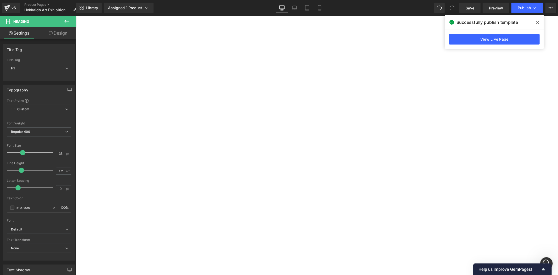
scroll to position [156, 0]
click at [71, 22] on button at bounding box center [67, 22] width 18 height 12
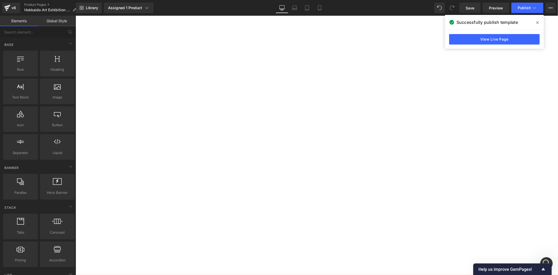
scroll to position [88, 0]
click at [75, 15] on link at bounding box center [75, 15] width 0 height 0
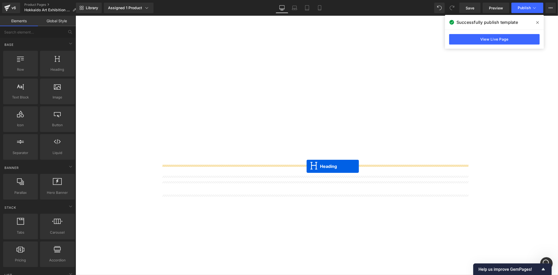
drag, startPoint x: 302, startPoint y: 198, endPoint x: 306, endPoint y: 166, distance: 32.9
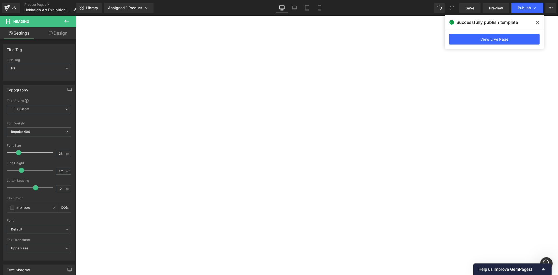
click at [69, 24] on icon at bounding box center [67, 21] width 6 height 6
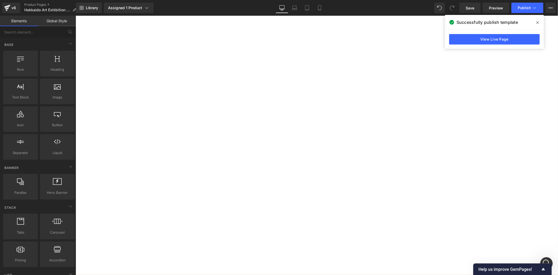
click at [70, 106] on div "Button button, call to action, cta" at bounding box center [57, 119] width 37 height 28
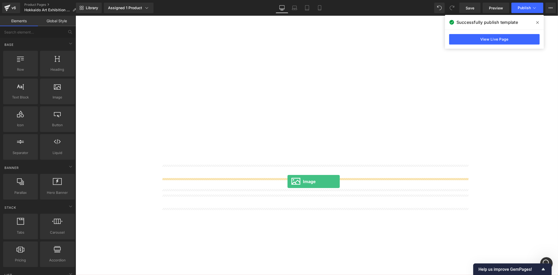
drag, startPoint x: 137, startPoint y: 110, endPoint x: 287, endPoint y: 181, distance: 166.2
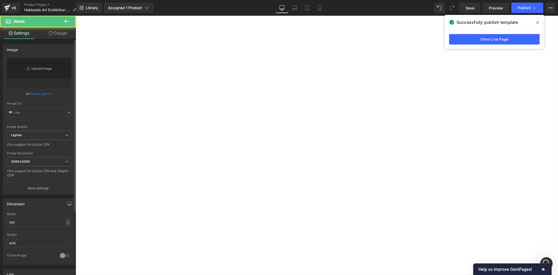
type input "//[DOMAIN_NAME][URL]"
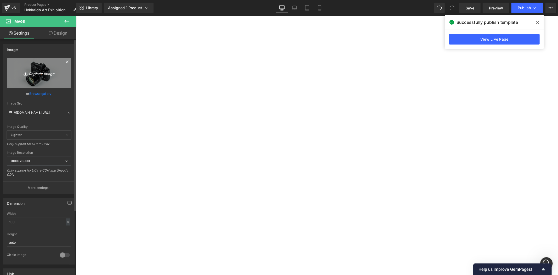
click at [47, 73] on icon "Replace Image" at bounding box center [39, 73] width 42 height 7
type input "C:\fakepath\Showcase confirmation - [PERSON_NAME] [GEOGRAPHIC_DATA] Bibai City …"
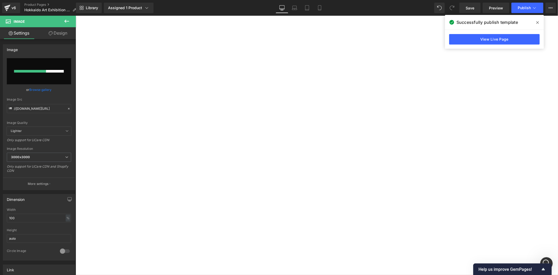
scroll to position [292, 0]
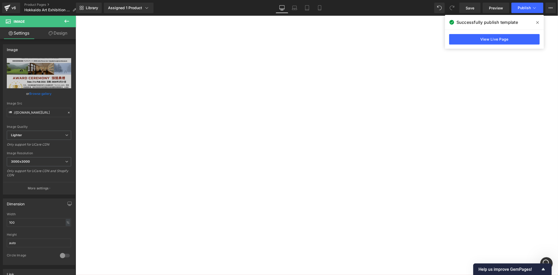
type input "[URL][DOMAIN_NAME]"
click at [75, 15] on img at bounding box center [75, 15] width 0 height 0
click at [21, 217] on div "Width 100 % % px" at bounding box center [39, 222] width 64 height 20
drag, startPoint x: 19, startPoint y: 218, endPoint x: -10, endPoint y: 217, distance: 29.3
click at [0, 217] on html "Image You are previewing how the will restyle your page. You can not edit Eleme…" at bounding box center [279, 137] width 558 height 275
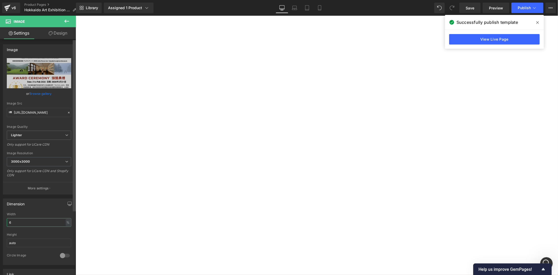
type input "60"
click at [75, 15] on span "Heading" at bounding box center [75, 15] width 0 height 0
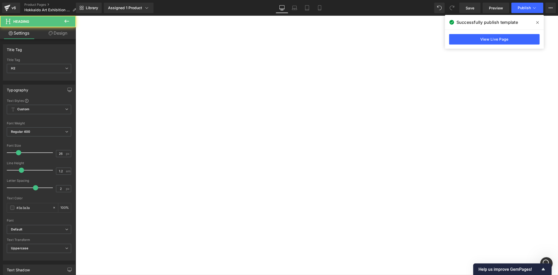
click at [75, 15] on h2 "展示方式:" at bounding box center [75, 15] width 0 height 0
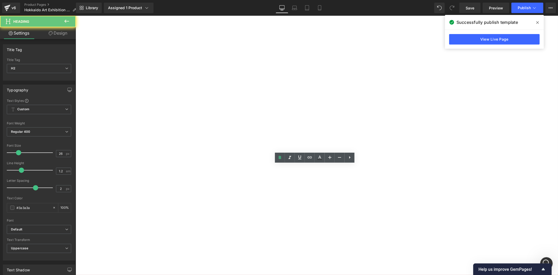
click at [75, 15] on h2 "展示方式:" at bounding box center [75, 15] width 0 height 0
paste div
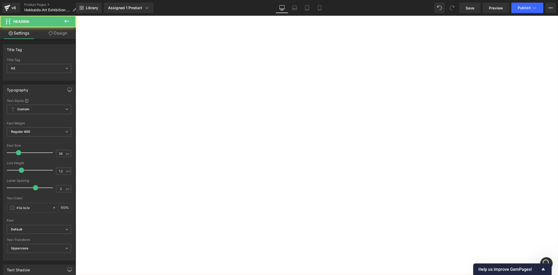
click at [75, 15] on h2 "藝術展及" at bounding box center [75, 15] width 0 height 0
click at [75, 15] on div "Sale Off (P) Image [PERSON_NAME] Hokkaido Art Exhibition Fee 日本北海道參展申請付款 (P) Ti…" at bounding box center [75, 15] width 0 height 0
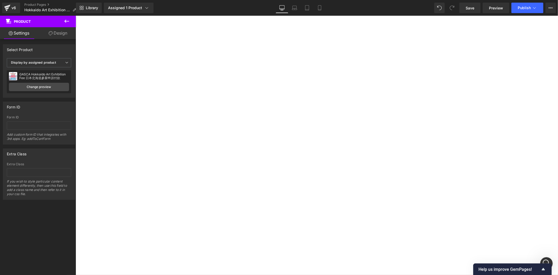
scroll to position [427, 0]
click at [75, 15] on icon at bounding box center [75, 15] width 0 height 0
click at [75, 15] on div "Sale Off (P) Image [PERSON_NAME] Hokkaido Art Exhibition Fee 日本北海道參展申請付款 (P) Ti…" at bounding box center [75, 15] width 0 height 0
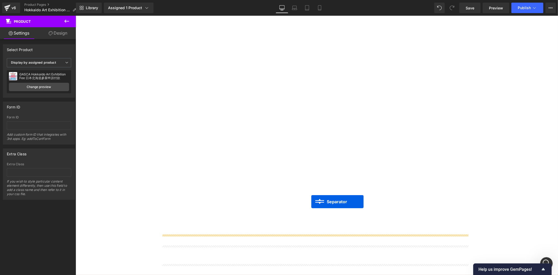
scroll to position [156, 0]
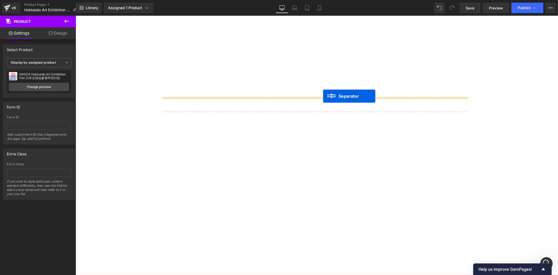
drag, startPoint x: 295, startPoint y: 248, endPoint x: 323, endPoint y: 96, distance: 154.3
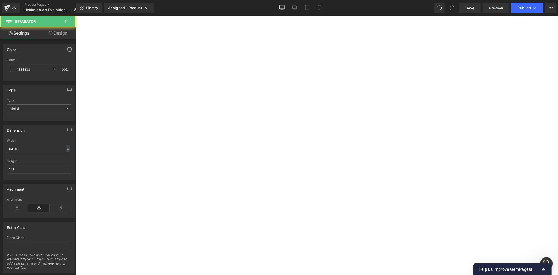
click at [75, 15] on div "Sale Off (P) Image [PERSON_NAME] Hokkaido Art Exhibition Fee 日本北海道參展申請付款 (P) Ti…" at bounding box center [75, 15] width 0 height 0
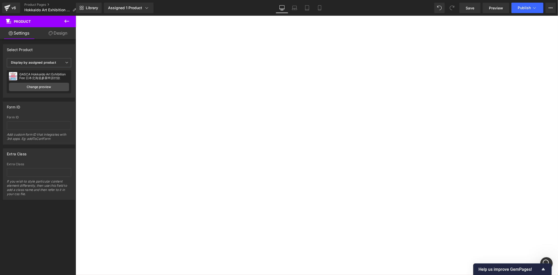
click at [75, 15] on span "Heading" at bounding box center [75, 15] width 0 height 0
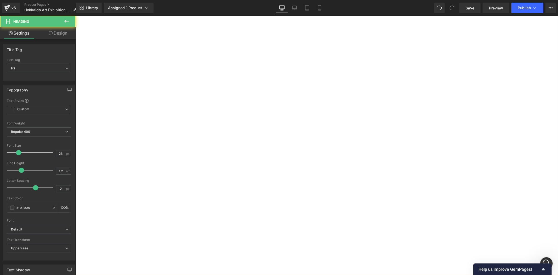
click at [55, 30] on link "Design" at bounding box center [58, 33] width 38 height 12
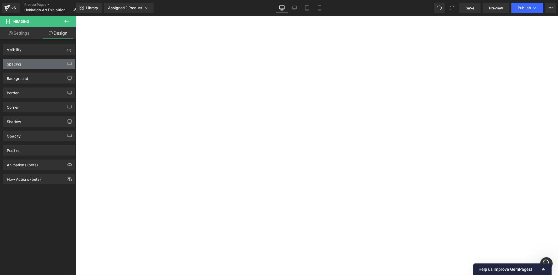
type input "0"
type input "20"
type input "0"
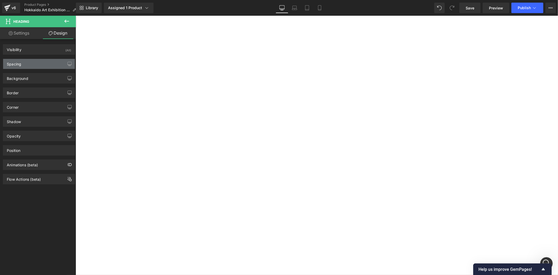
type input "0"
click at [34, 66] on div "Spacing" at bounding box center [39, 64] width 72 height 10
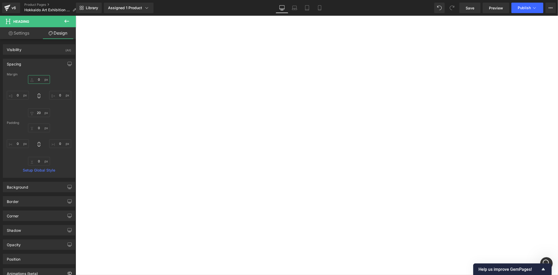
click at [41, 80] on input "0" at bounding box center [39, 79] width 22 height 9
type input "20"
click at [75, 15] on div "Sale Off (P) Image [PERSON_NAME] Hokkaido Art Exhibition Fee 日本北海道參展申請付款 (P) Ti…" at bounding box center [75, 15] width 0 height 0
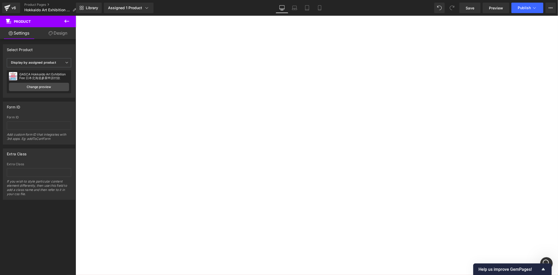
scroll to position [135, 0]
click at [67, 22] on icon at bounding box center [67, 21] width 6 height 6
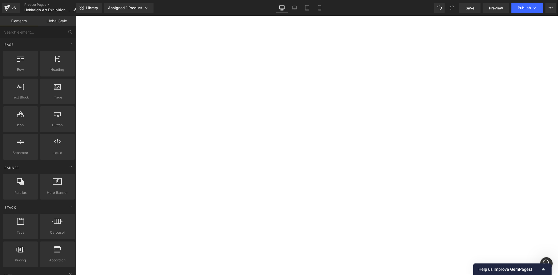
click at [75, 15] on icon at bounding box center [75, 15] width 0 height 0
click at [75, 15] on h2 "藝術展及頒獎典禮:" at bounding box center [75, 15] width 0 height 0
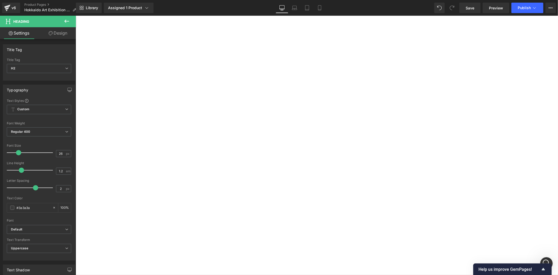
click at [75, 15] on div "Sale Off (P) Image [PERSON_NAME] Hokkaido Art Exhibition Fee 日本北海道參展申請付款 (P) Ti…" at bounding box center [75, 15] width 0 height 0
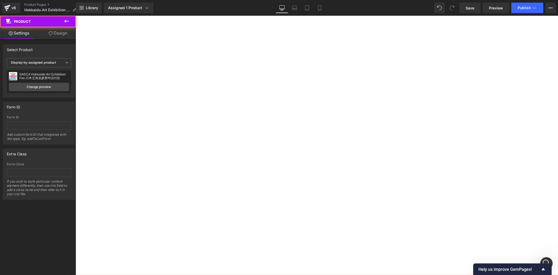
click at [72, 22] on button at bounding box center [67, 22] width 18 height 12
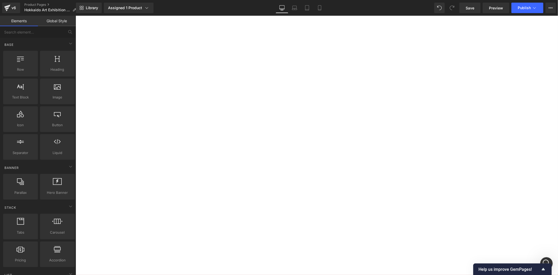
click at [75, 15] on img at bounding box center [75, 15] width 0 height 0
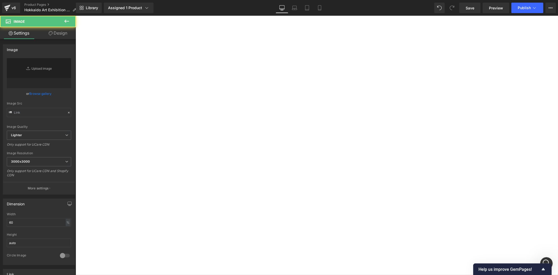
type input "[URL][DOMAIN_NAME]"
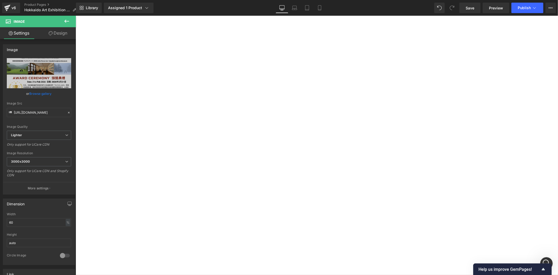
scroll to position [271, 0]
click at [75, 15] on icon at bounding box center [75, 15] width 0 height 0
click at [75, 15] on img at bounding box center [75, 15] width 0 height 0
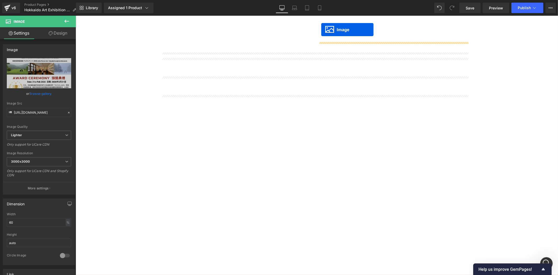
scroll to position [70, 0]
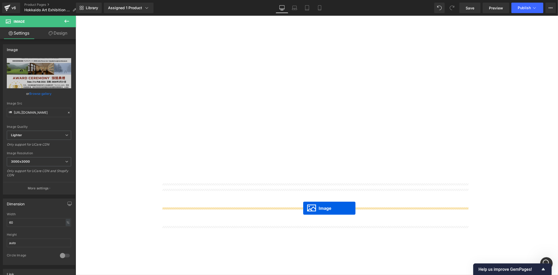
drag, startPoint x: 298, startPoint y: 178, endPoint x: 303, endPoint y: 208, distance: 30.4
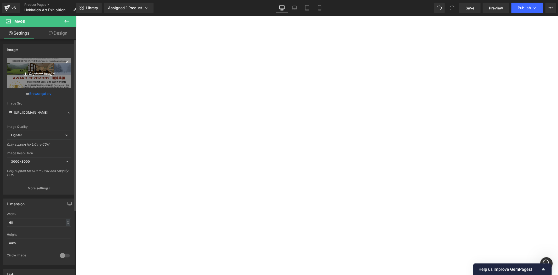
click at [48, 73] on icon "Replace Image" at bounding box center [39, 73] width 42 height 7
type input "C:\fakepath\[PERSON_NAME] Bibai info2.png"
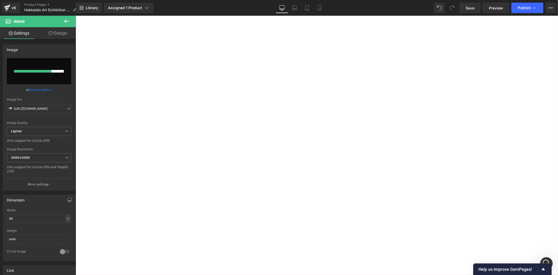
click at [75, 15] on b "藝術展及頒獎典禮:" at bounding box center [75, 15] width 0 height 0
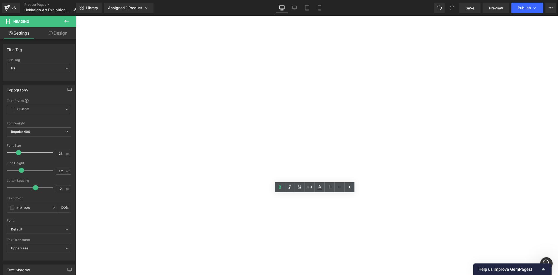
click at [75, 15] on div "Sale Off (P) Image [PERSON_NAME] Hokkaido Art Exhibition Fee 日本北海道參展申請付款 (P) Ti…" at bounding box center [75, 15] width 0 height 0
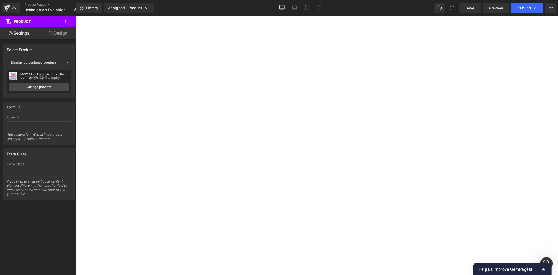
click at [75, 15] on icon at bounding box center [75, 15] width 0 height 0
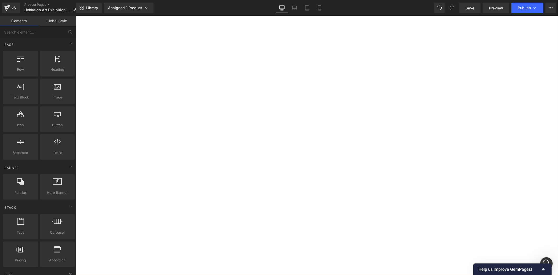
scroll to position [137, 0]
click at [75, 15] on img at bounding box center [75, 15] width 0 height 0
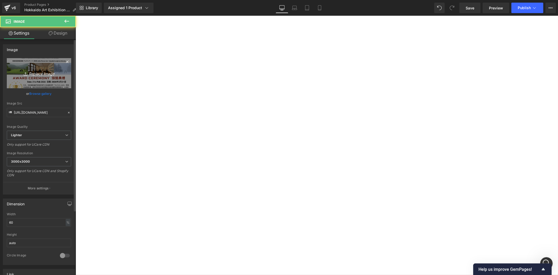
click at [55, 84] on link "Replace Image" at bounding box center [39, 73] width 64 height 30
type input "C:\fakepath\[PERSON_NAME] Bibai info2.png"
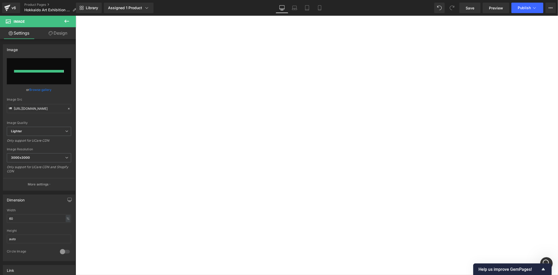
type input "[URL][DOMAIN_NAME][PERSON_NAME]"
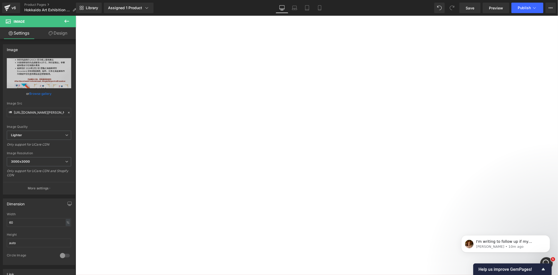
scroll to position [205, 0]
click at [75, 15] on div at bounding box center [75, 15] width 0 height 0
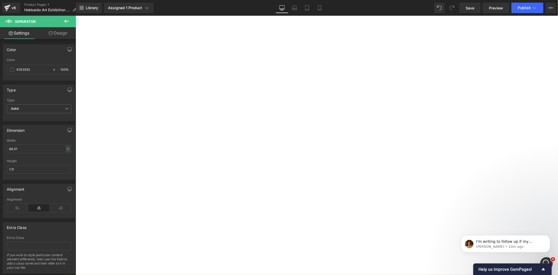
click at [75, 15] on icon at bounding box center [75, 15] width 0 height 0
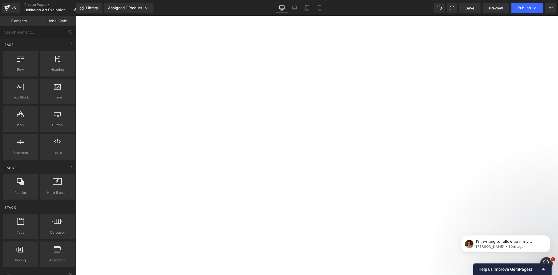
click at [75, 15] on icon at bounding box center [75, 15] width 0 height 0
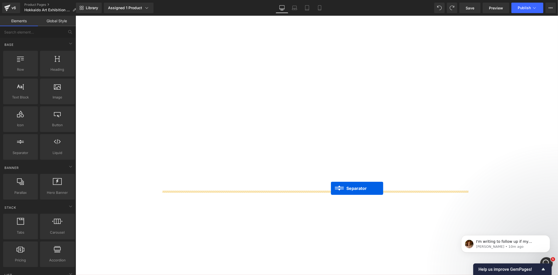
drag, startPoint x: 305, startPoint y: 55, endPoint x: 331, endPoint y: 187, distance: 134.8
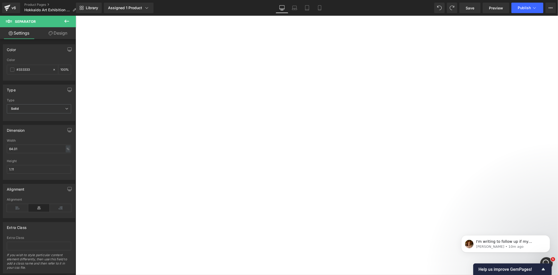
scroll to position [734, 0]
click at [75, 15] on div at bounding box center [75, 15] width 0 height 0
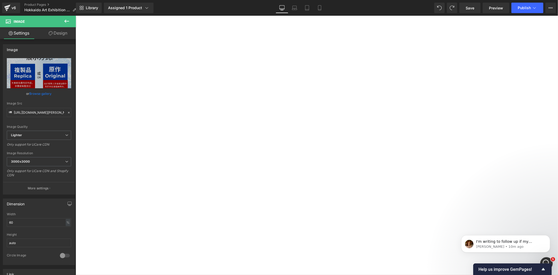
click at [75, 15] on h2 "展示方式: 展示方式:" at bounding box center [75, 15] width 0 height 0
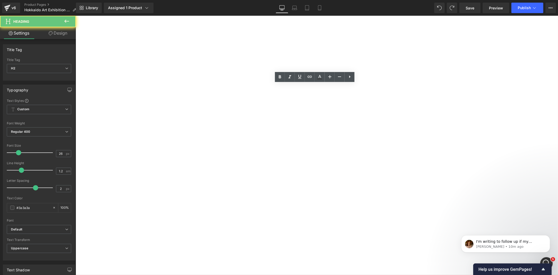
click at [75, 15] on h2 "展示方式: 展示方式:" at bounding box center [75, 15] width 0 height 0
drag, startPoint x: 315, startPoint y: 89, endPoint x: 360, endPoint y: 89, distance: 45.5
click at [75, 15] on h2 "展示方式: 展示方式:" at bounding box center [75, 15] width 0 height 0
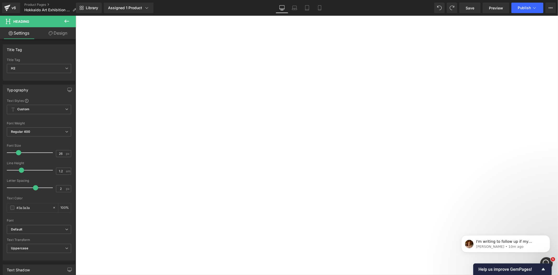
click at [75, 15] on div "Sale Off (P) Image [PERSON_NAME] Hokkaido Art Exhibition Fee 日本北海道參展申請付款 (P) Ti…" at bounding box center [75, 15] width 0 height 0
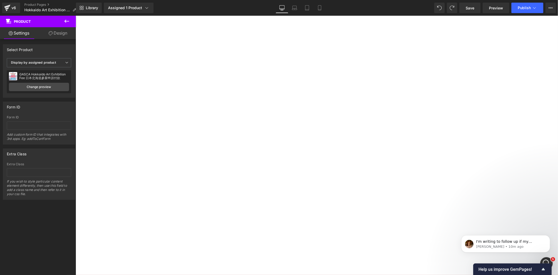
scroll to position [1006, 0]
click at [75, 15] on h1 "參展指南 :" at bounding box center [75, 15] width 0 height 0
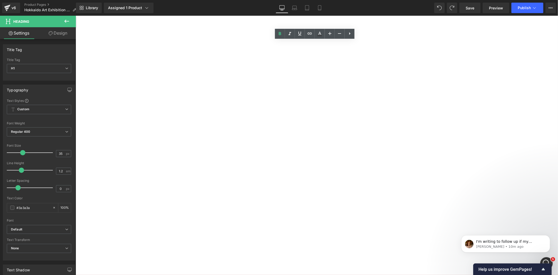
click at [75, 15] on div "Sale Off (P) Image [PERSON_NAME] Hokkaido Art Exhibition Fee 日本北海道參展申請付款 (P) Ti…" at bounding box center [75, 15] width 0 height 0
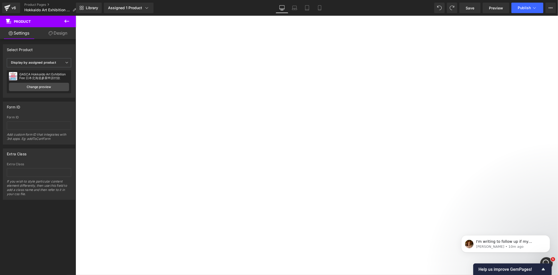
scroll to position [0, 0]
click at [75, 15] on span "(P) Dynamic Checkout Button" at bounding box center [75, 15] width 0 height 0
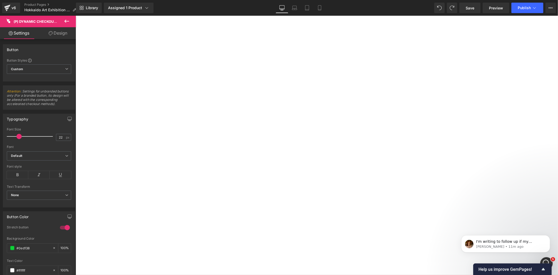
click at [64, 20] on icon at bounding box center [67, 21] width 6 height 6
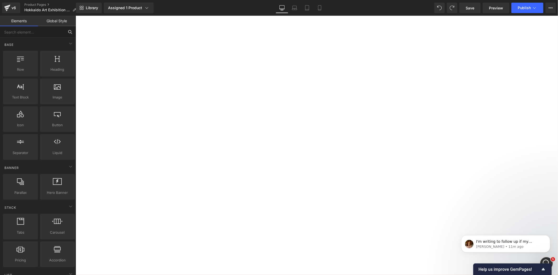
click at [52, 28] on input "text" at bounding box center [32, 32] width 64 height 12
type input "分"
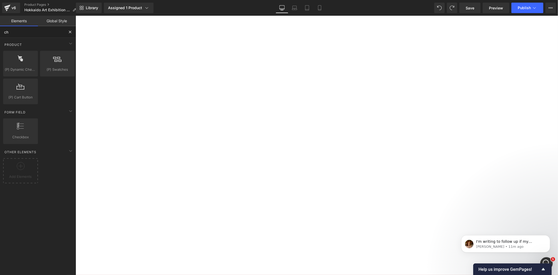
type input "c"
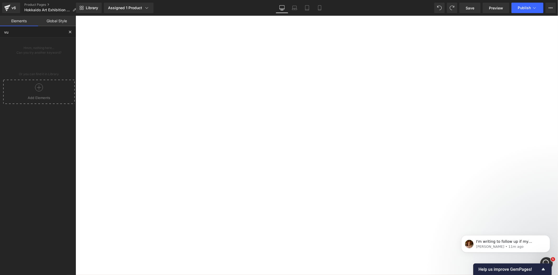
type input "v"
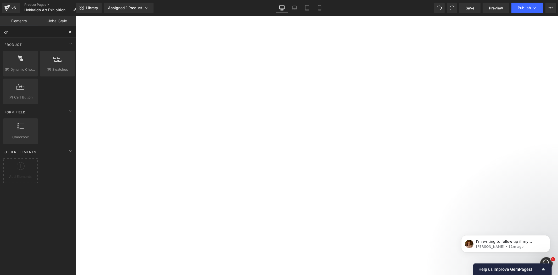
type input "che"
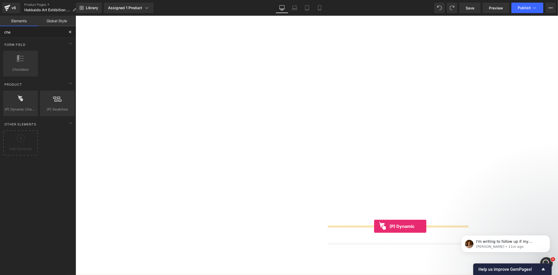
drag, startPoint x: 173, startPoint y: 135, endPoint x: 374, endPoint y: 226, distance: 220.5
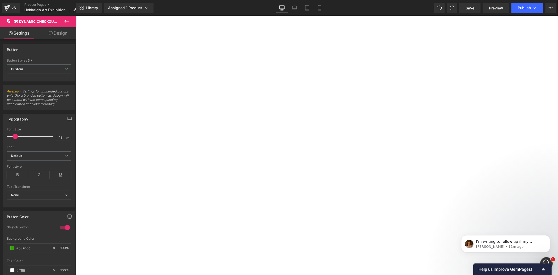
click at [75, 15] on span "(P) Dynamic Checkout Button" at bounding box center [75, 15] width 0 height 0
click at [75, 15] on button "Buy it now" at bounding box center [75, 15] width 0 height 0
click at [75, 15] on span "(P) Dynamic Checkout Button" at bounding box center [75, 15] width 0 height 0
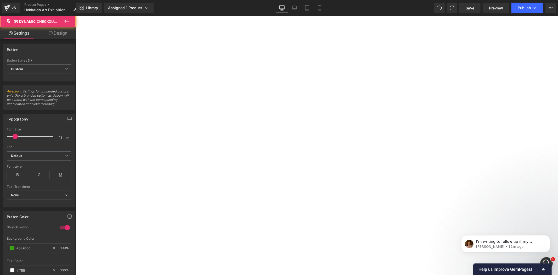
click at [75, 15] on span "(P) Dynamic Checkout Button" at bounding box center [75, 15] width 0 height 0
click at [75, 15] on button "Buy it now" at bounding box center [75, 15] width 0 height 0
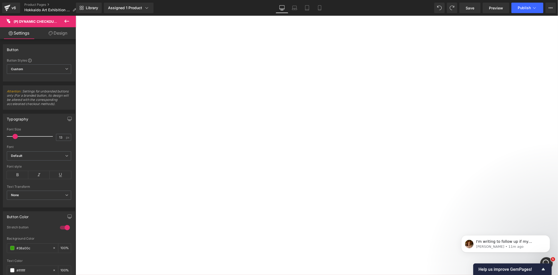
click at [75, 15] on button "Buy it now" at bounding box center [75, 15] width 0 height 0
click at [75, 15] on icon at bounding box center [75, 15] width 0 height 0
click at [75, 15] on link at bounding box center [75, 15] width 0 height 0
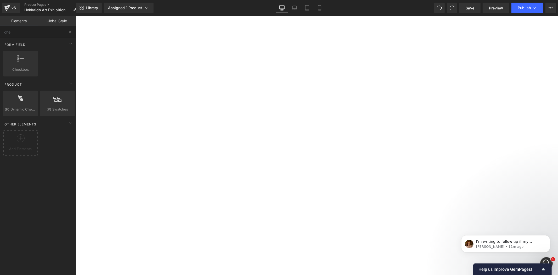
click at [75, 15] on span "(P) Dynamic Checkout Button" at bounding box center [75, 15] width 0 height 0
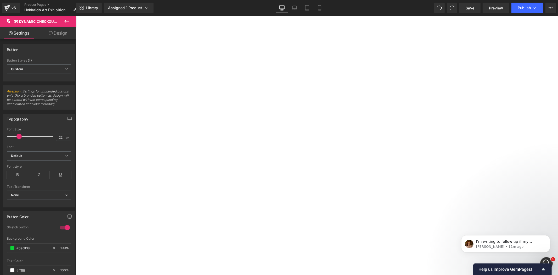
click at [69, 36] on link "Design" at bounding box center [58, 33] width 38 height 12
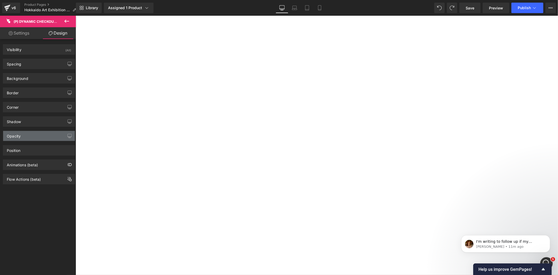
click at [45, 131] on div "Opacity" at bounding box center [39, 136] width 72 height 10
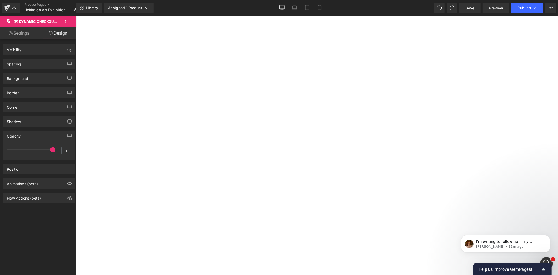
click at [45, 129] on div "Opacity 1 1" at bounding box center [39, 143] width 78 height 33
click at [35, 136] on div "Opacity" at bounding box center [39, 136] width 72 height 10
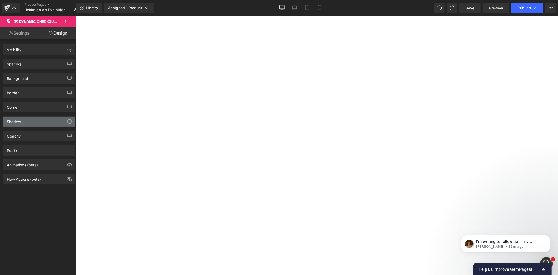
click at [49, 123] on div "Shadow" at bounding box center [39, 121] width 72 height 10
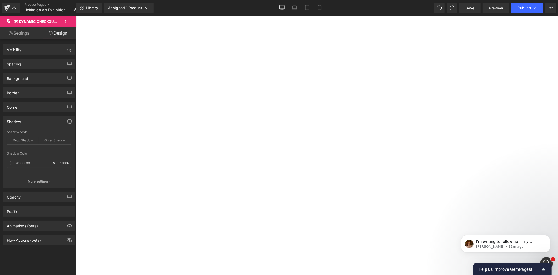
click at [47, 123] on div "Shadow" at bounding box center [39, 121] width 72 height 10
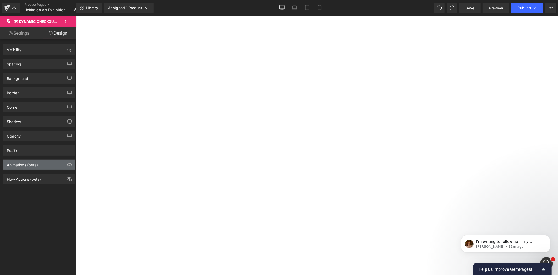
click at [40, 168] on div "Animations (beta)" at bounding box center [39, 165] width 72 height 10
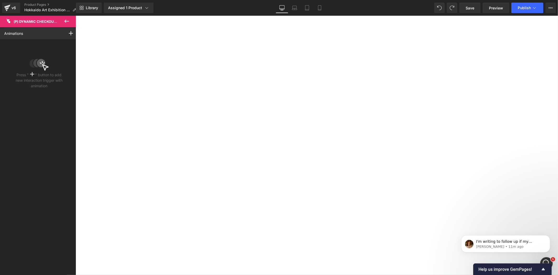
click at [69, 19] on icon at bounding box center [67, 21] width 6 height 6
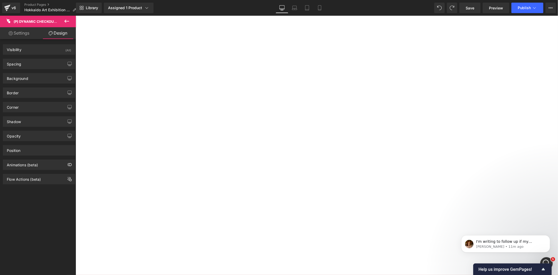
click at [71, 21] on button at bounding box center [67, 22] width 18 height 12
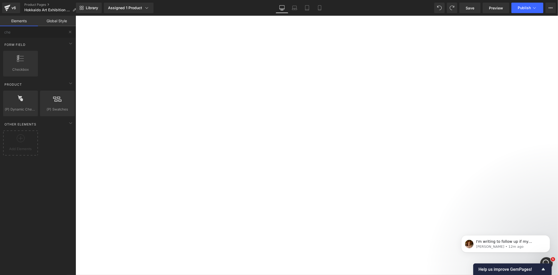
click at [75, 15] on div "展示方式: 展示複製品 (無需附加費用) 展示原作 展示及退回原作" at bounding box center [75, 15] width 0 height 0
drag, startPoint x: 97, startPoint y: 84, endPoint x: 371, endPoint y: 173, distance: 288.3
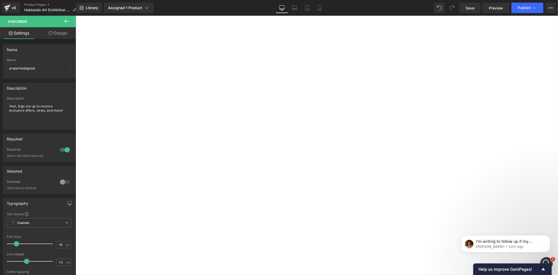
click at [75, 15] on div at bounding box center [75, 15] width 0 height 0
click at [75, 15] on input "Yes!, Sign me up to receive exclusive offers, news, and more!" at bounding box center [75, 15] width 0 height 0
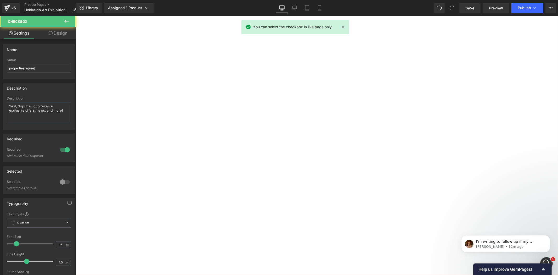
click at [75, 15] on div at bounding box center [75, 15] width 0 height 0
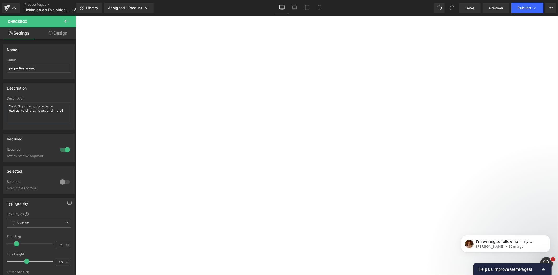
click at [75, 15] on span "Checkbox" at bounding box center [75, 15] width 0 height 0
click at [75, 15] on icon at bounding box center [75, 15] width 0 height 0
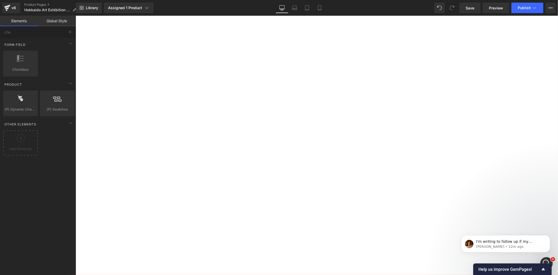
click at [75, 15] on div at bounding box center [75, 15] width 0 height 0
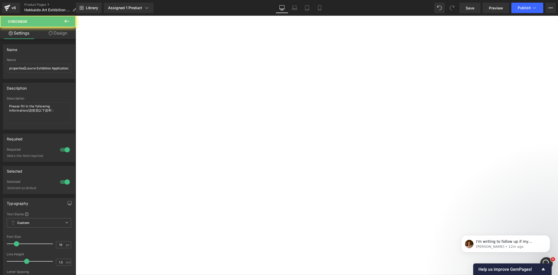
click at [75, 15] on input "Please fill in the following information/請填寫以下資料 :" at bounding box center [75, 15] width 0 height 0
click at [36, 67] on input "properties[Louvre Exhibition Application]" at bounding box center [39, 68] width 64 height 9
type input "properties[Bibai Exhibition Application]"
click at [75, 15] on input "text" at bounding box center [75, 15] width 0 height 0
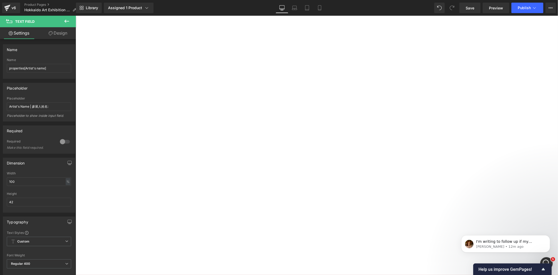
click at [75, 15] on input "text" at bounding box center [75, 15] width 0 height 0
click at [75, 15] on div "Sale Off (P) Image [PERSON_NAME] Hokkaido Art Exhibition Fee 日本北海道參展申請付款 (P) Ti…" at bounding box center [75, 15] width 0 height 0
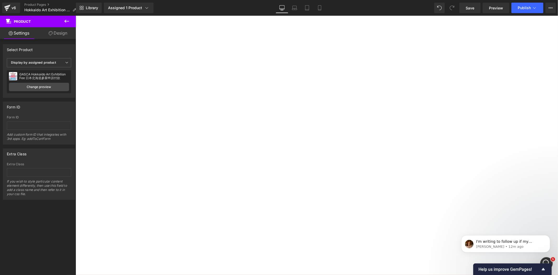
scroll to position [67, 0]
click at [75, 15] on span "展示複製品 (無需附加費用)" at bounding box center [75, 15] width 0 height 0
click at [75, 15] on div "展示方式: 展示複製品 (無需附加費用) 展示原作 展示及退回原作" at bounding box center [75, 15] width 0 height 0
click at [75, 15] on span "展示原作" at bounding box center [75, 15] width 0 height 0
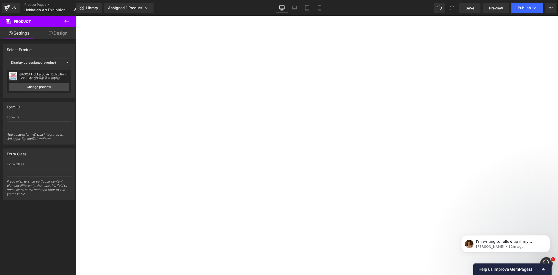
drag, startPoint x: 347, startPoint y: 166, endPoint x: 395, endPoint y: 158, distance: 48.4
click at [75, 15] on span "展示及退回原作" at bounding box center [75, 15] width 0 height 0
click at [536, 7] on icon at bounding box center [534, 7] width 5 height 5
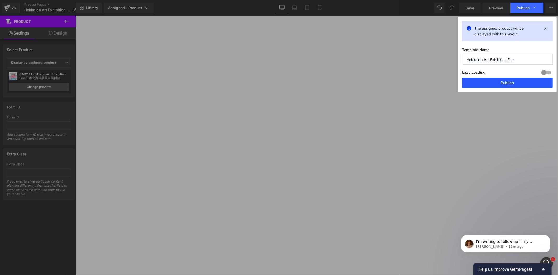
click at [497, 85] on button "Publish" at bounding box center [507, 82] width 90 height 10
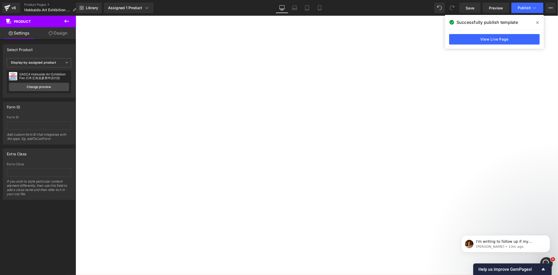
click at [464, 33] on div "View Live Page" at bounding box center [494, 39] width 99 height 19
click at [462, 39] on link "View Live Page" at bounding box center [494, 39] width 90 height 10
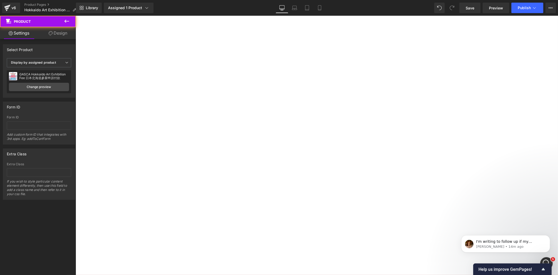
click at [75, 15] on div "Sale Off (P) Image [PERSON_NAME] Hokkaido Art Exhibition Fee 日本北海道參展申請付款 (P) Ti…" at bounding box center [75, 15] width 0 height 0
click at [75, 15] on span "(P) Dynamic Checkout Button" at bounding box center [75, 15] width 0 height 0
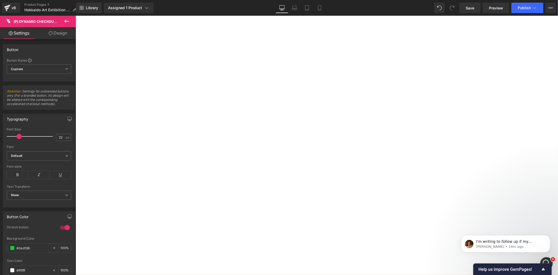
click at [75, 15] on span "(P) Dynamic Checkout Button" at bounding box center [75, 15] width 0 height 0
click at [66, 21] on icon at bounding box center [67, 21] width 6 height 6
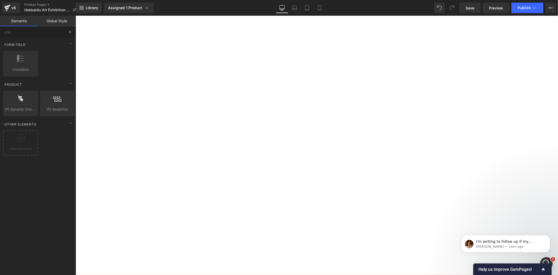
click at [67, 31] on button at bounding box center [70, 32] width 12 height 12
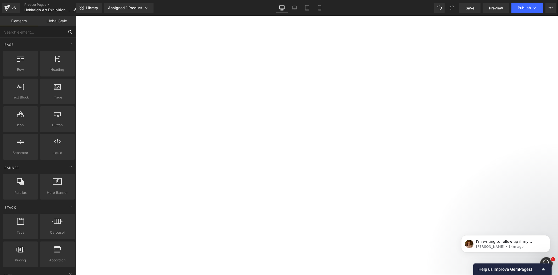
click at [60, 34] on input "text" at bounding box center [32, 32] width 64 height 12
type input "n"
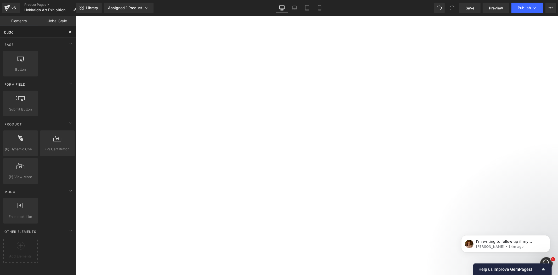
type input "button"
drag, startPoint x: 121, startPoint y: 152, endPoint x: 366, endPoint y: 225, distance: 256.0
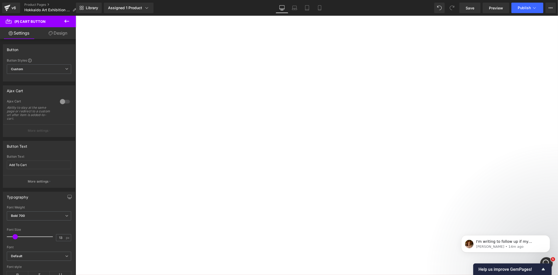
click at [75, 15] on span "(P) Cart Button" at bounding box center [75, 15] width 0 height 0
click at [75, 15] on icon at bounding box center [75, 15] width 0 height 0
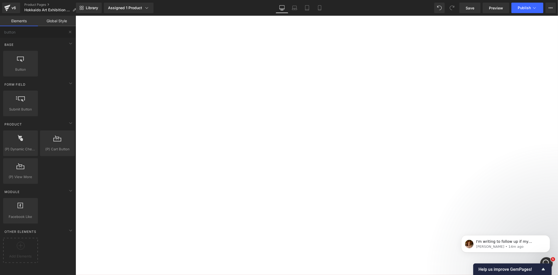
click at [75, 15] on span "(P) Cart Button" at bounding box center [75, 15] width 0 height 0
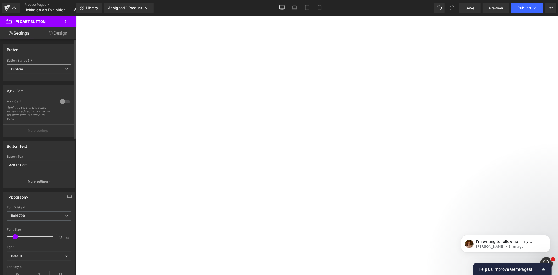
click at [58, 67] on span "Custom Setup Global Style" at bounding box center [39, 68] width 64 height 9
click at [56, 67] on span "Custom Setup Global Style" at bounding box center [38, 68] width 62 height 9
drag, startPoint x: 28, startPoint y: 164, endPoint x: -31, endPoint y: 156, distance: 59.7
click at [0, 156] on html "(P) Cart Button You are previewing how the will restyle your page. You can not …" at bounding box center [279, 137] width 558 height 275
paste input "確認參展"
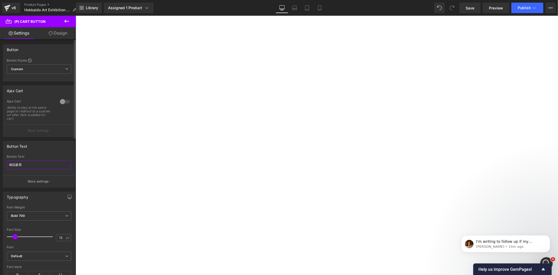
type input "確認參展"
type input "32"
click at [22, 236] on span at bounding box center [23, 236] width 5 height 5
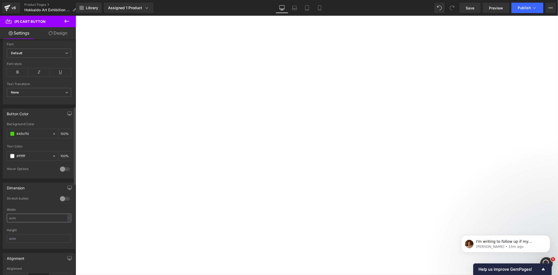
scroll to position [203, 0]
click at [64, 196] on div at bounding box center [65, 198] width 13 height 8
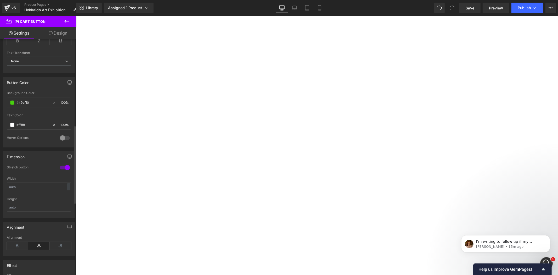
scroll to position [271, 0]
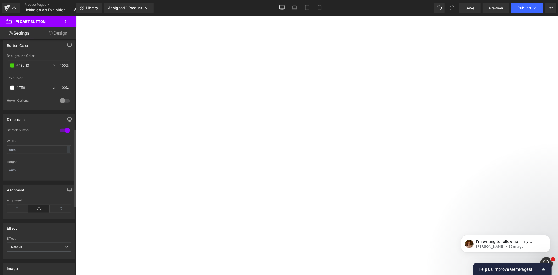
click at [59, 100] on div at bounding box center [65, 100] width 13 height 8
click at [11, 121] on span at bounding box center [12, 121] width 4 height 4
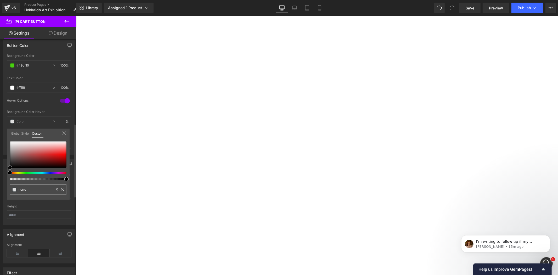
click at [50, 150] on div at bounding box center [38, 154] width 56 height 26
type input "#e36868"
type input "100"
type input "#e36868"
type input "100"
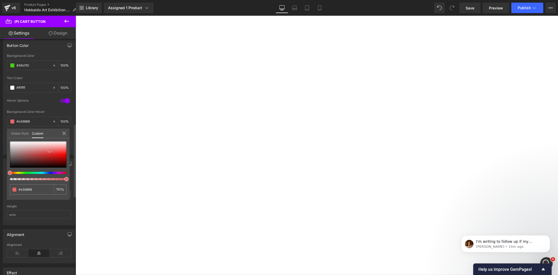
type input "#e46767"
type input "98"
type input "95"
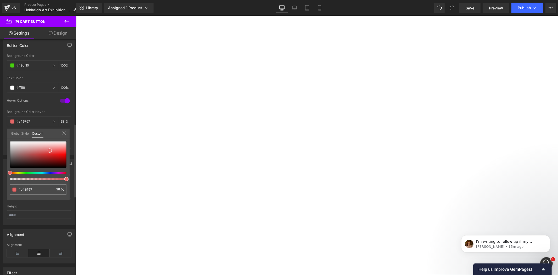
type input "95"
type input "83"
drag, startPoint x: 63, startPoint y: 177, endPoint x: 55, endPoint y: 178, distance: 8.4
click at [55, 178] on div at bounding box center [36, 179] width 56 height 2
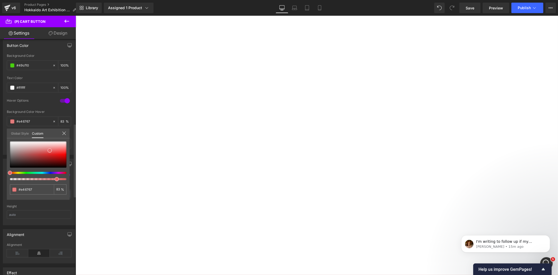
type input "#e48267"
type input "#e49b67"
type input "#e49f67"
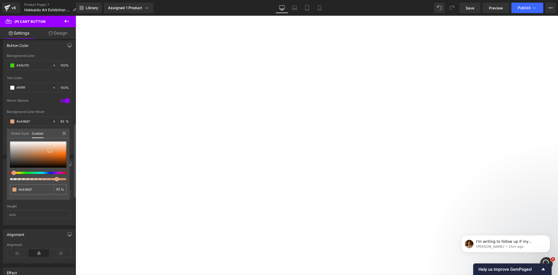
type input "#e49f67"
click at [13, 173] on span at bounding box center [14, 172] width 4 height 4
type input "#e7b287"
type input "#ebb284"
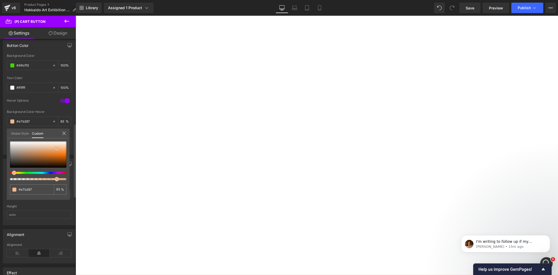
type input "#ebb284"
type input "#f8a562"
type input "#faa25a"
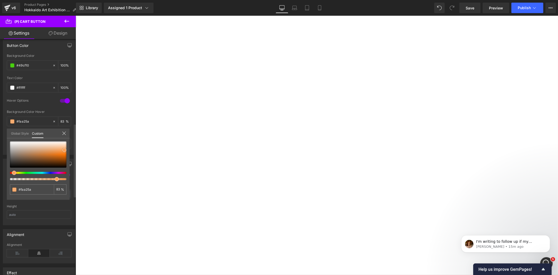
type input "#fba25a"
type input "#fea257"
type input "#fe9f52"
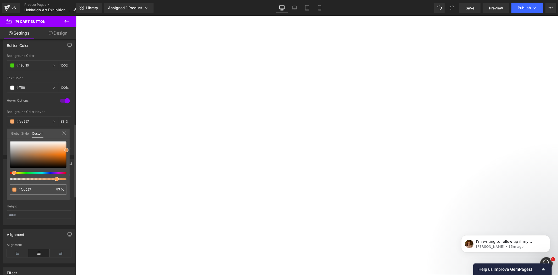
type input "#fe9f52"
type input "#fd831f"
type input "#fc7e16"
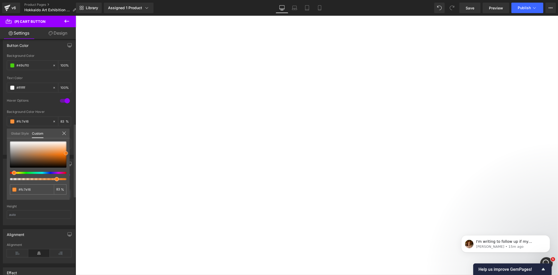
type input "#fc7b11"
type input "#f26e02"
drag, startPoint x: 48, startPoint y: 148, endPoint x: 66, endPoint y: 155, distance: 19.4
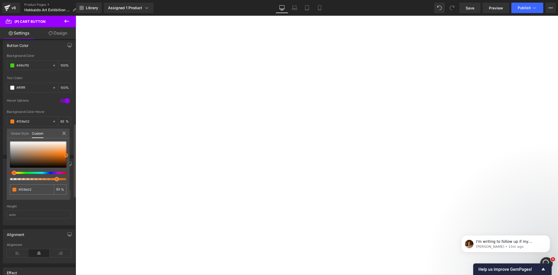
click at [66, 155] on div at bounding box center [38, 154] width 56 height 26
click at [75, 15] on body "Skip to content Just added to your cart Qty: View cart ( ) Continue Shopping Su…" at bounding box center [75, 15] width 0 height 0
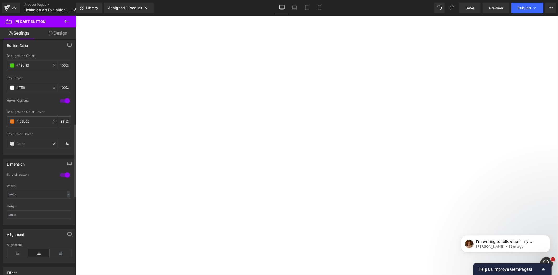
click at [24, 122] on input "#f26e02" at bounding box center [32, 121] width 33 height 6
click at [32, 121] on input "#f26e02" at bounding box center [32, 121] width 33 height 6
click at [12, 121] on span at bounding box center [12, 121] width 4 height 4
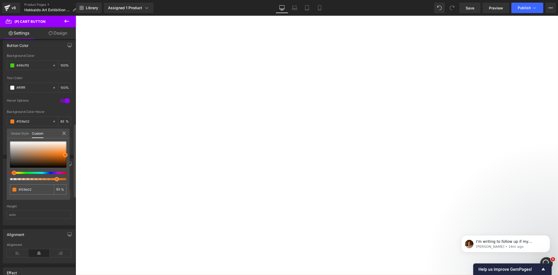
type input "#02f2ca"
click at [35, 173] on div at bounding box center [36, 173] width 56 height 2
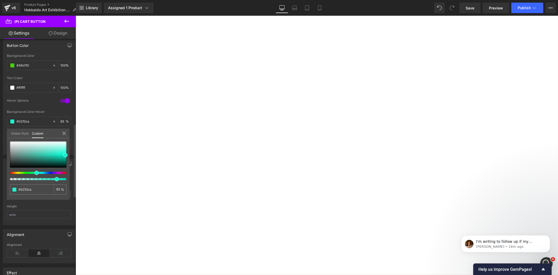
type input "#02f25e"
type input "#02f25a"
type input "#02f21e"
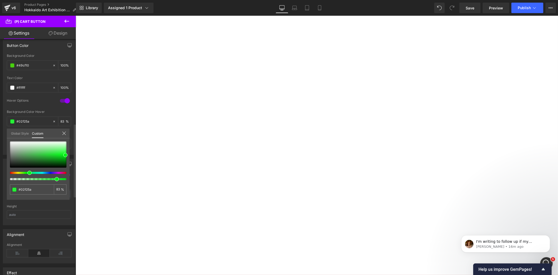
type input "#02f21e"
drag, startPoint x: 30, startPoint y: 173, endPoint x: 27, endPoint y: 173, distance: 2.9
click at [27, 173] on div at bounding box center [36, 173] width 56 height 2
drag, startPoint x: 62, startPoint y: 156, endPoint x: 68, endPoint y: 161, distance: 7.3
click at [66, 160] on span at bounding box center [66, 160] width 4 height 4
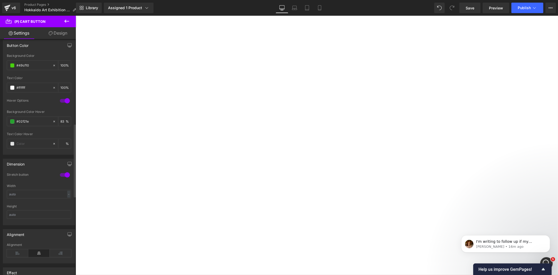
click at [75, 15] on body "Skip to content Just added to your cart Qty: View cart ( ) Continue Shopping Su…" at bounding box center [75, 15] width 0 height 0
click at [75, 15] on div "Sale Off (P) Image [PERSON_NAME] Hokkaido Art Exhibition Fee 日本北海道參展申請付款 (P) Ti…" at bounding box center [75, 15] width 0 height 0
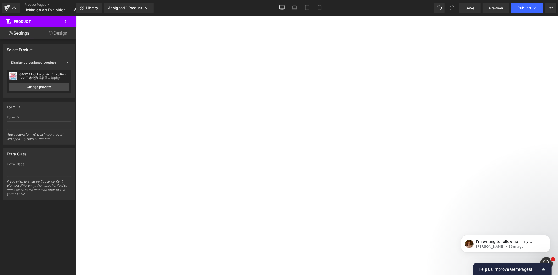
scroll to position [67, 0]
click at [75, 15] on button "確認參展" at bounding box center [75, 15] width 0 height 0
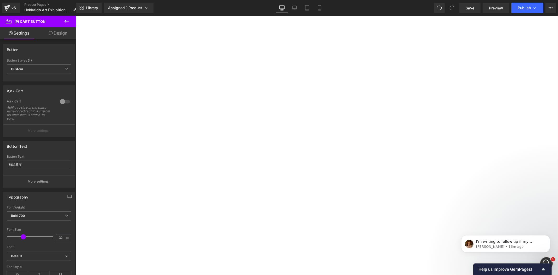
click at [75, 15] on div "Sale Off (P) Image [PERSON_NAME] Hokkaido Art Exhibition Fee 日本北海道參展申請付款 (P) Ti…" at bounding box center [75, 15] width 0 height 0
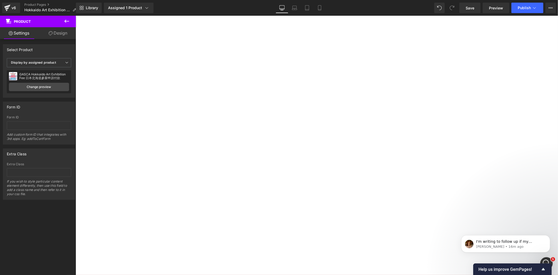
click at [75, 15] on div "Sale Off (P) Image [PERSON_NAME] Hokkaido Art Exhibition Fee 日本北海道參展申請付款 (P) Ti…" at bounding box center [75, 15] width 0 height 0
click at [75, 15] on span "(P) Cart Button" at bounding box center [75, 15] width 0 height 0
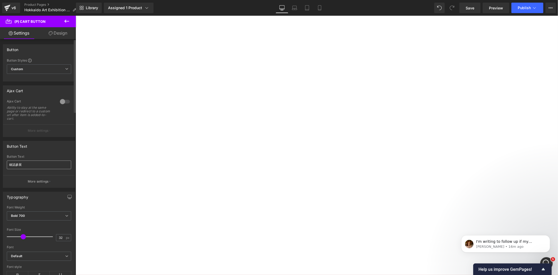
click at [14, 167] on input "確認參展" at bounding box center [39, 164] width 64 height 9
click at [17, 166] on input "確認參展" at bounding box center [39, 164] width 64 height 9
click at [16, 166] on input "確認參展" at bounding box center [39, 164] width 64 height 9
type input "確認申請參展"
click at [36, 164] on input "確認申請參展" at bounding box center [39, 164] width 64 height 9
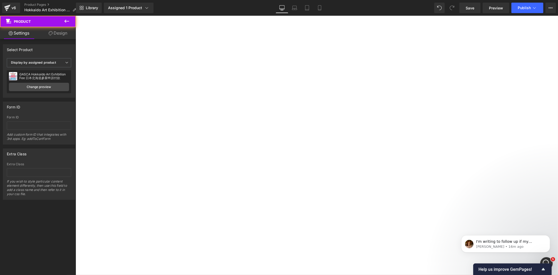
click at [75, 15] on div "Sale Off (P) Image [PERSON_NAME] Hokkaido Art Exhibition Fee 日本北海道參展申請付款 (P) Ti…" at bounding box center [75, 15] width 0 height 0
click at [75, 15] on span "(P) Cart Button" at bounding box center [75, 15] width 0 height 0
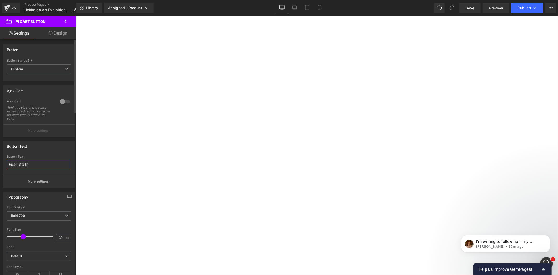
click at [22, 162] on input "確認申請參展" at bounding box center [39, 164] width 64 height 9
drag, startPoint x: 21, startPoint y: 167, endPoint x: 34, endPoint y: 167, distance: 12.8
click at [34, 167] on input "確認申請參展" at bounding box center [39, 164] width 64 height 9
type input "確認申請 | Apply Now"
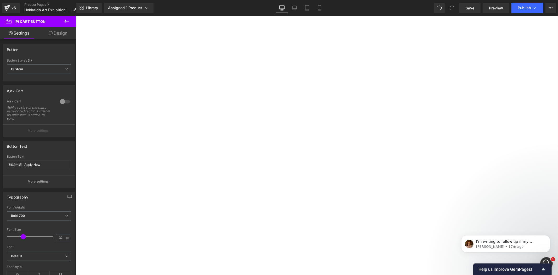
click at [75, 15] on div "Sale Off (P) Image [PERSON_NAME] Hokkaido Art Exhibition Fee 日本北海道參展申請付款 (P) Ti…" at bounding box center [75, 15] width 0 height 0
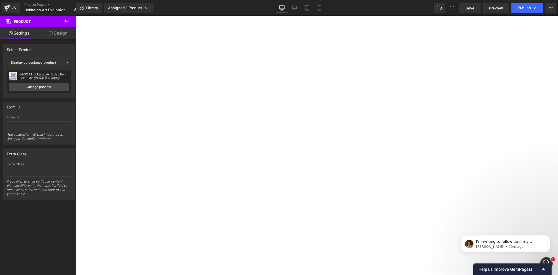
scroll to position [67, 0]
click at [75, 15] on div "Sale Off (P) Image [PERSON_NAME] Hokkaido Art Exhibition Fee 日本北海道參展申請付款 (P) Ti…" at bounding box center [75, 15] width 0 height 0
click at [75, 15] on img at bounding box center [75, 15] width 0 height 0
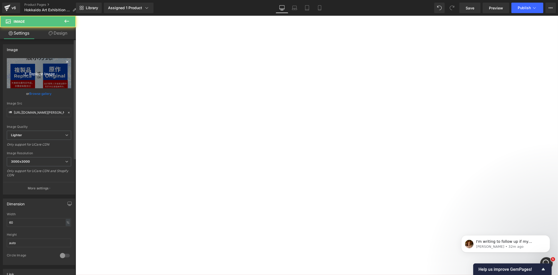
click at [43, 80] on link "Replace Image" at bounding box center [39, 73] width 64 height 30
type input "C:\fakepath\Bibai Info.png"
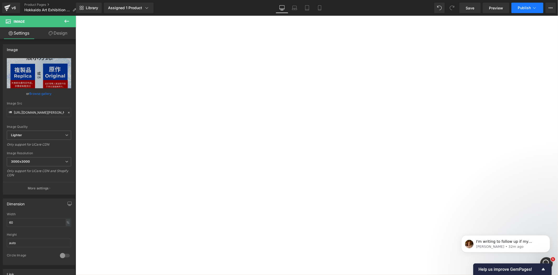
scroll to position [0, 0]
click at [523, 8] on span "Publish" at bounding box center [523, 8] width 13 height 4
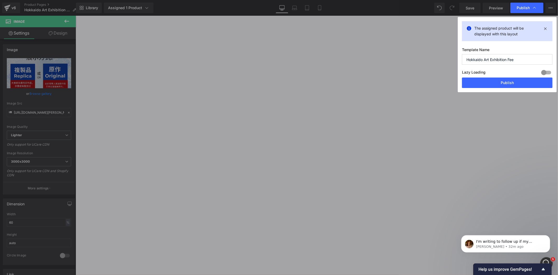
click at [511, 88] on div "The assigned product will be displayed with this layout Template Name Hokkaido …" at bounding box center [507, 54] width 99 height 75
click at [513, 85] on button "Publish" at bounding box center [507, 82] width 90 height 10
